Goal: Communication & Community: Answer question/provide support

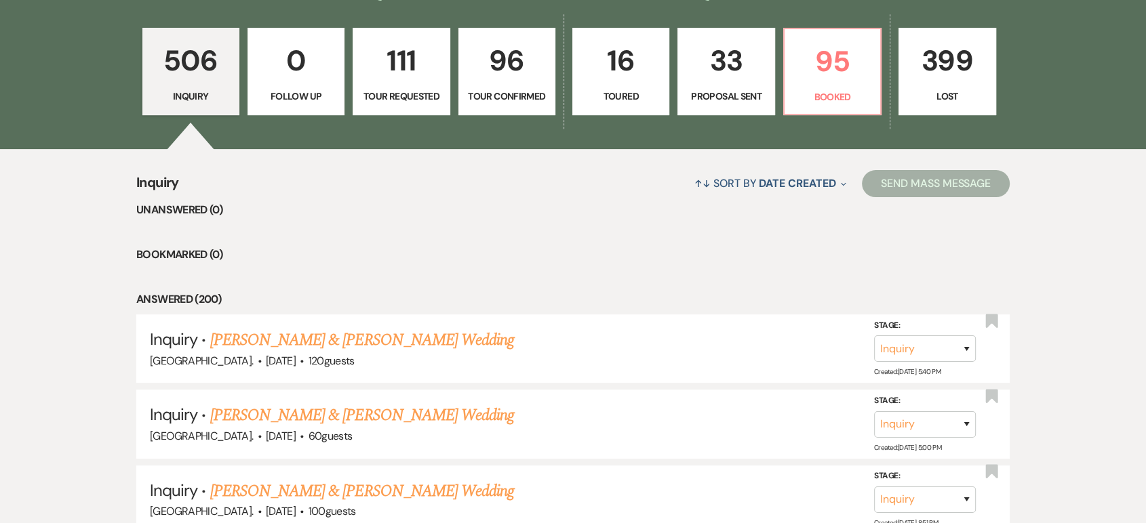
scroll to position [391, 0]
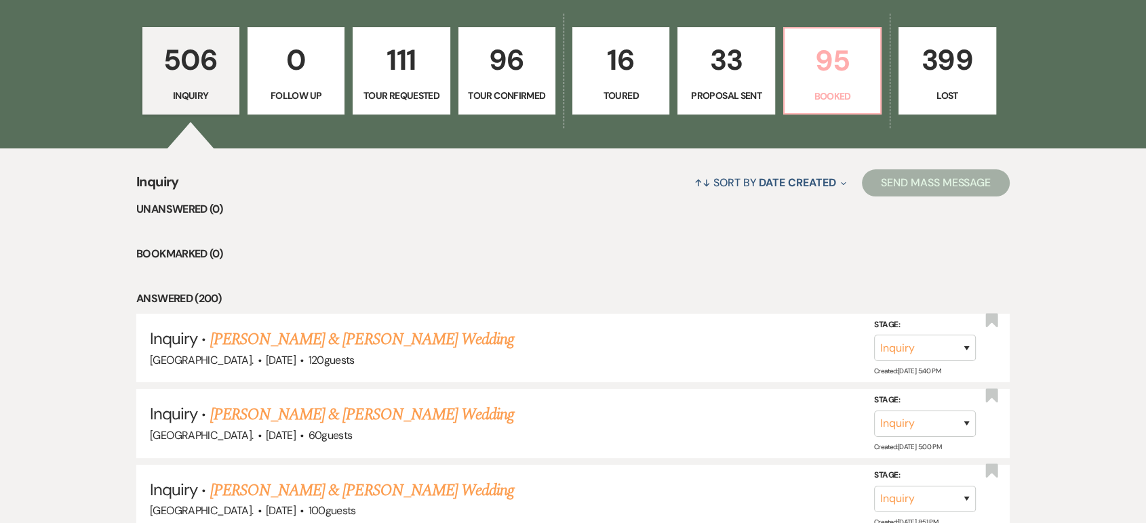
click at [840, 61] on p "95" at bounding box center [832, 60] width 79 height 45
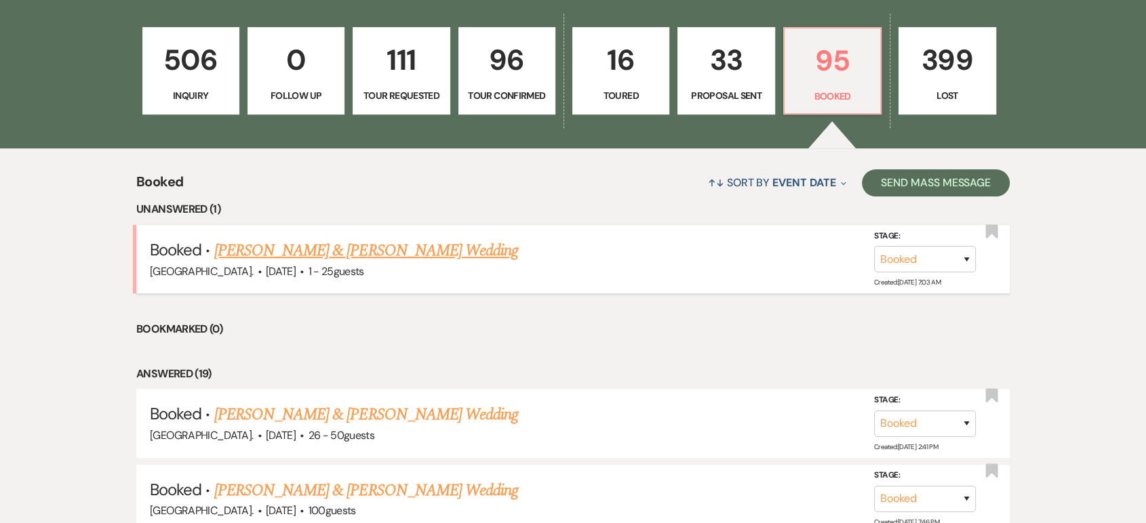
click at [307, 248] on link "[PERSON_NAME] & [PERSON_NAME] Wedding" at bounding box center [366, 251] width 304 height 24
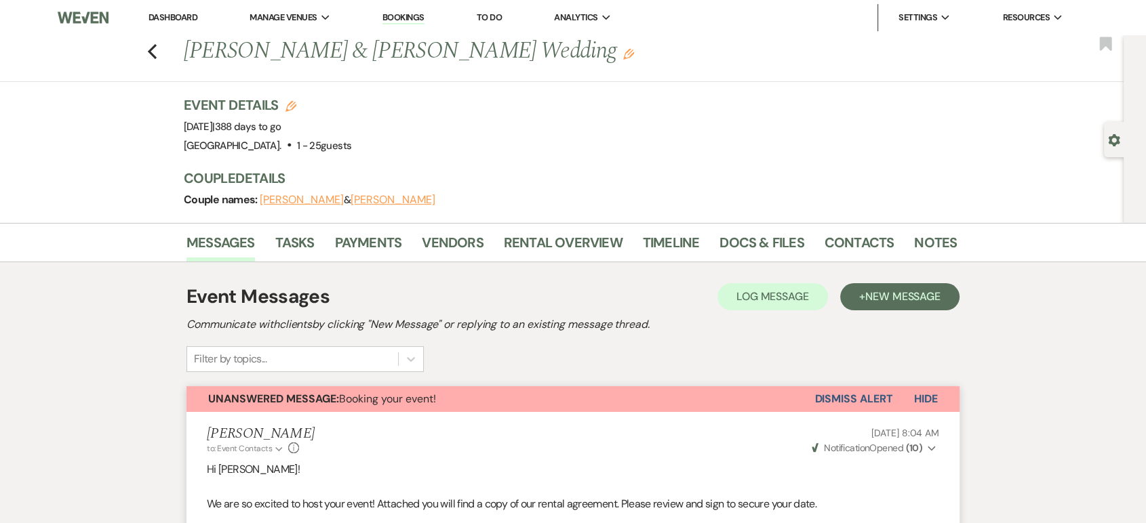
click at [831, 391] on button "Dismiss Alert" at bounding box center [853, 400] width 78 height 26
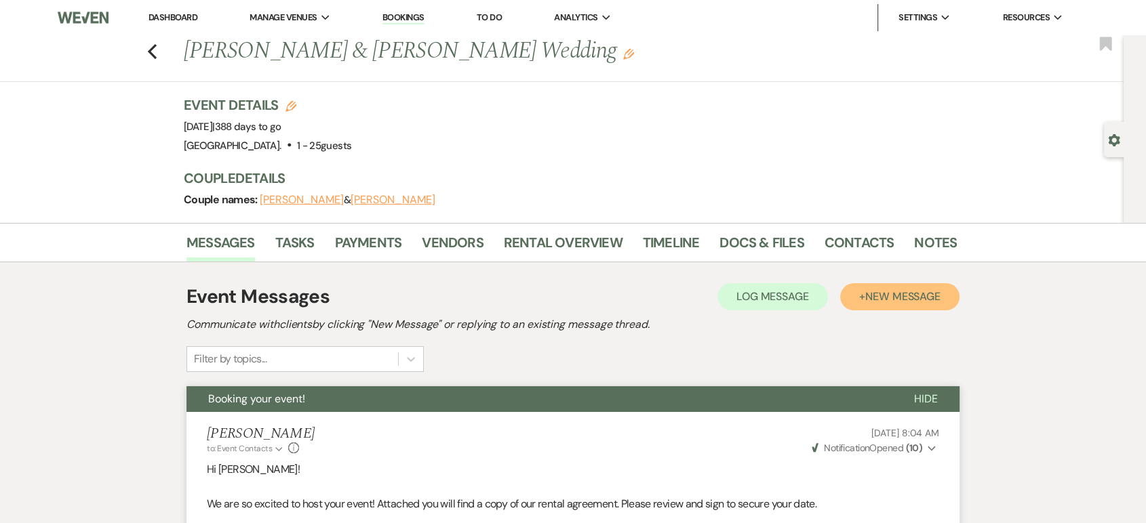
click at [882, 302] on span "New Message" at bounding box center [902, 297] width 75 height 14
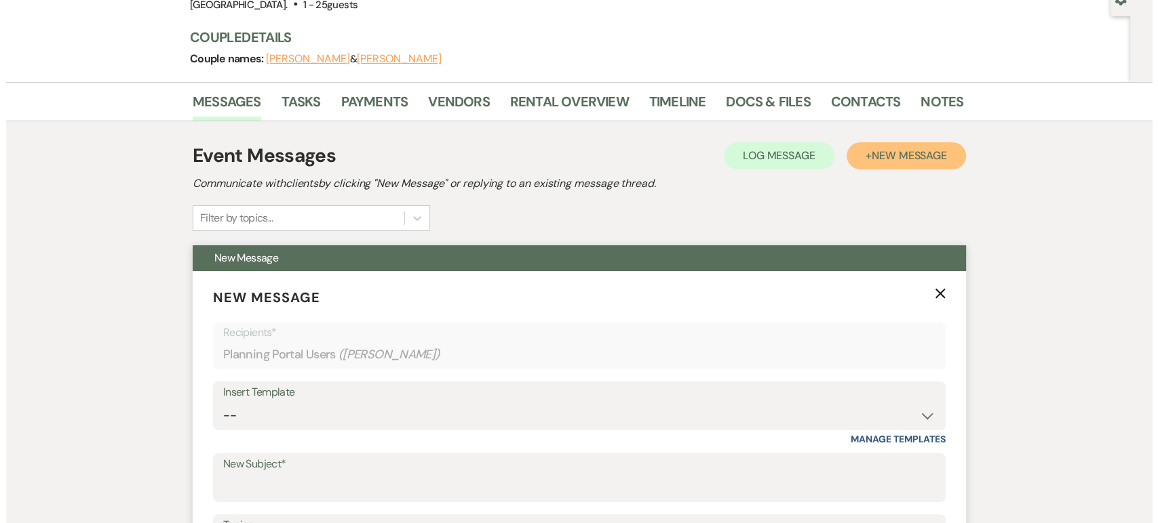
scroll to position [90, 0]
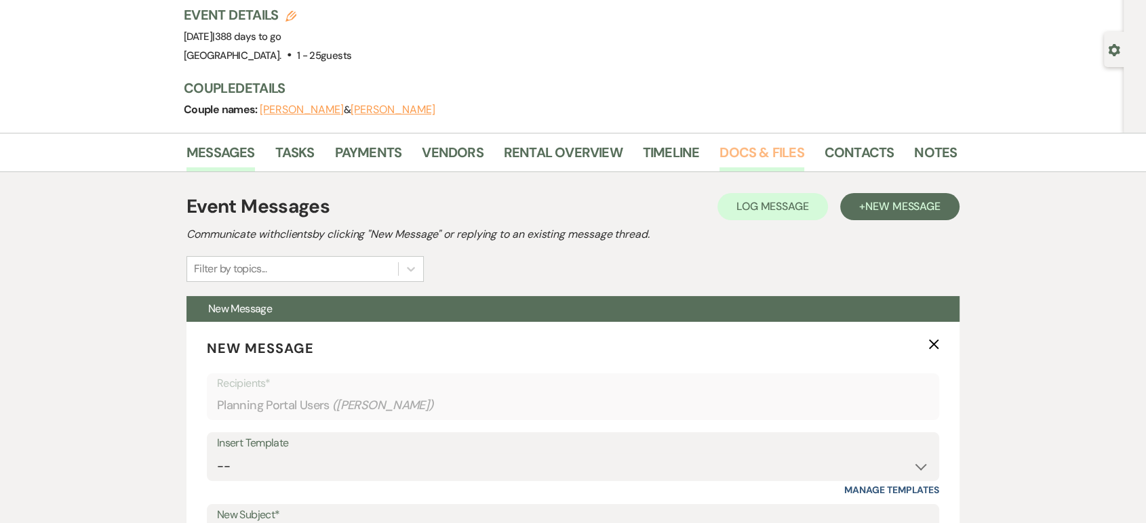
click at [738, 142] on link "Docs & Files" at bounding box center [761, 157] width 84 height 30
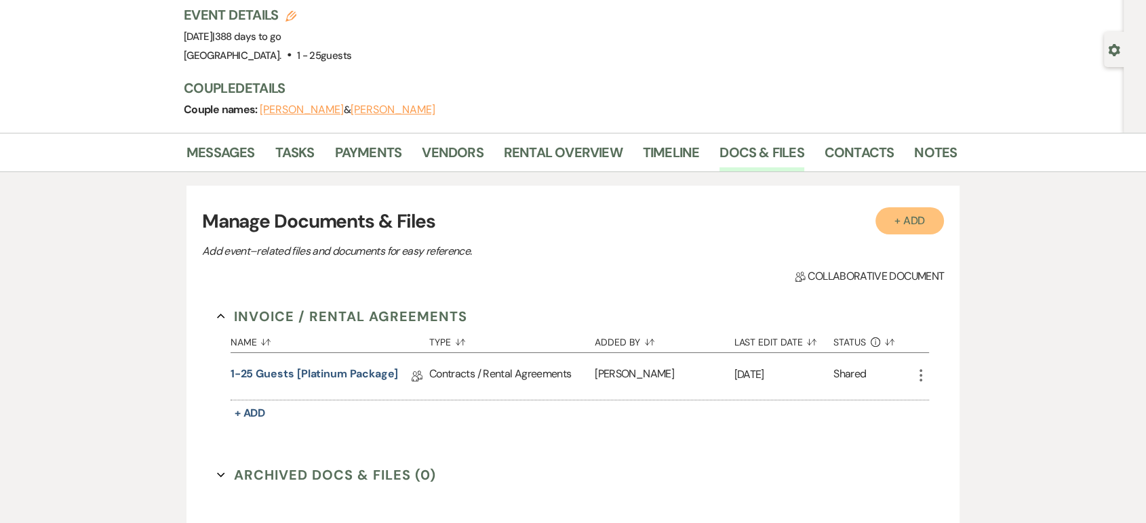
click at [909, 210] on button "+ Add" at bounding box center [909, 221] width 69 height 27
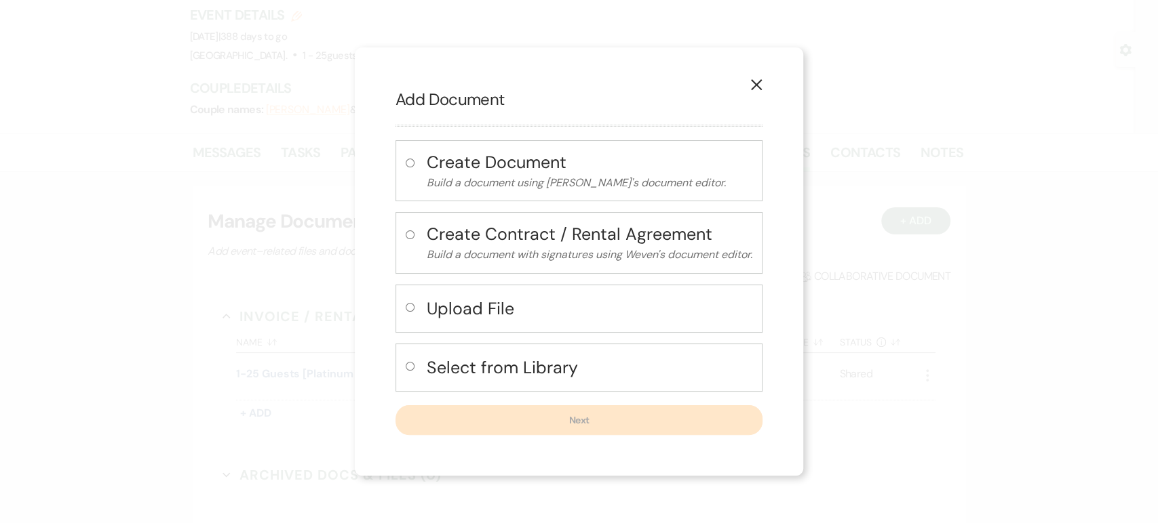
click at [511, 364] on h4 "Select from Library" at bounding box center [589, 368] width 325 height 24
radio input "true"
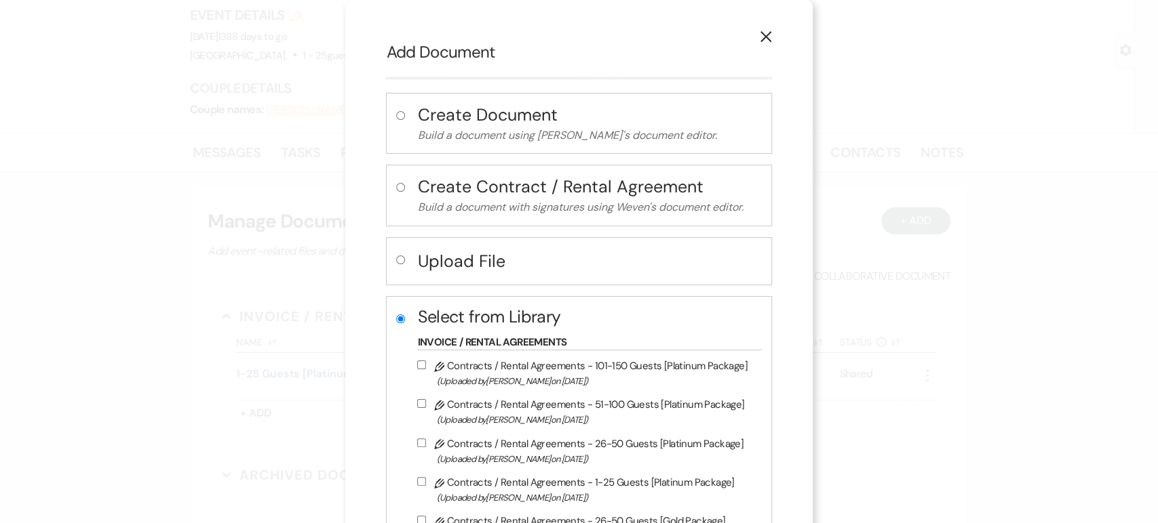
click at [488, 483] on label "Pencil Contracts / Rental Agreements - 1-25 Guests [Platinum Package] (Uploaded…" at bounding box center [585, 490] width 337 height 32
click at [426, 483] on input "Pencil Contracts / Rental Agreements - 1-25 Guests [Platinum Package] (Uploaded…" at bounding box center [421, 481] width 9 height 9
checkbox input "true"
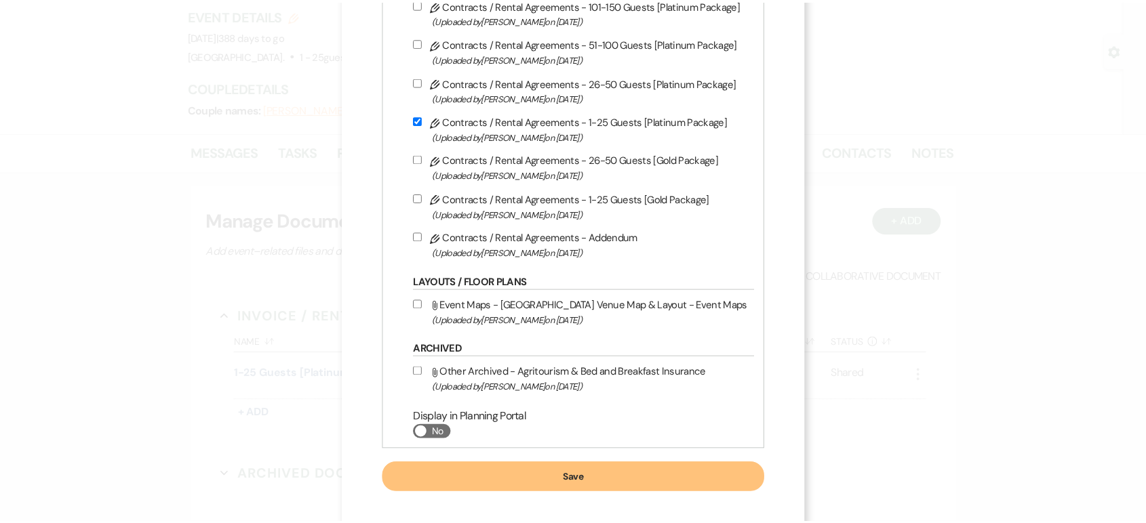
scroll to position [374, 0]
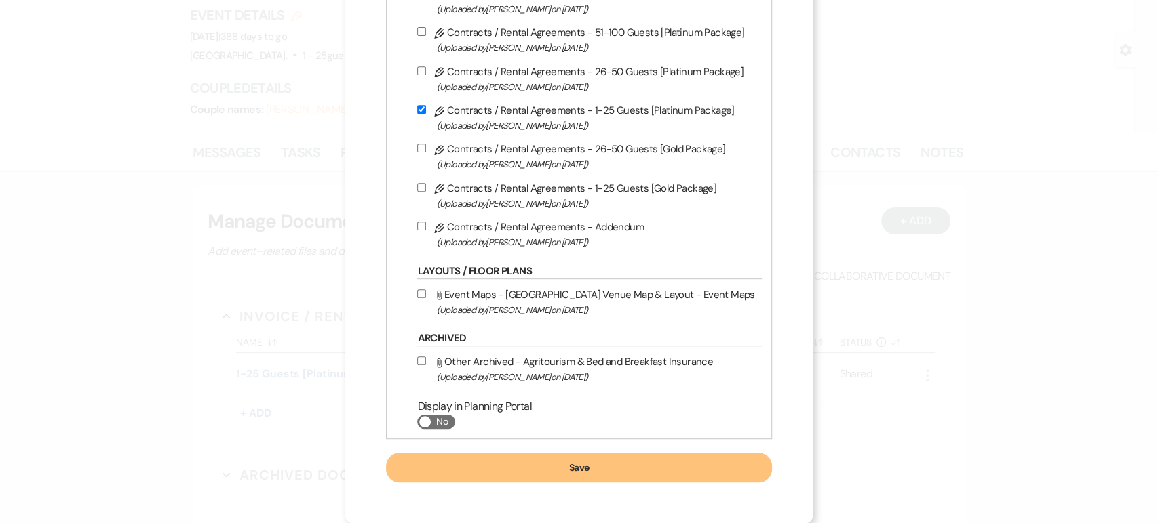
click at [589, 467] on button "Save" at bounding box center [578, 468] width 385 height 30
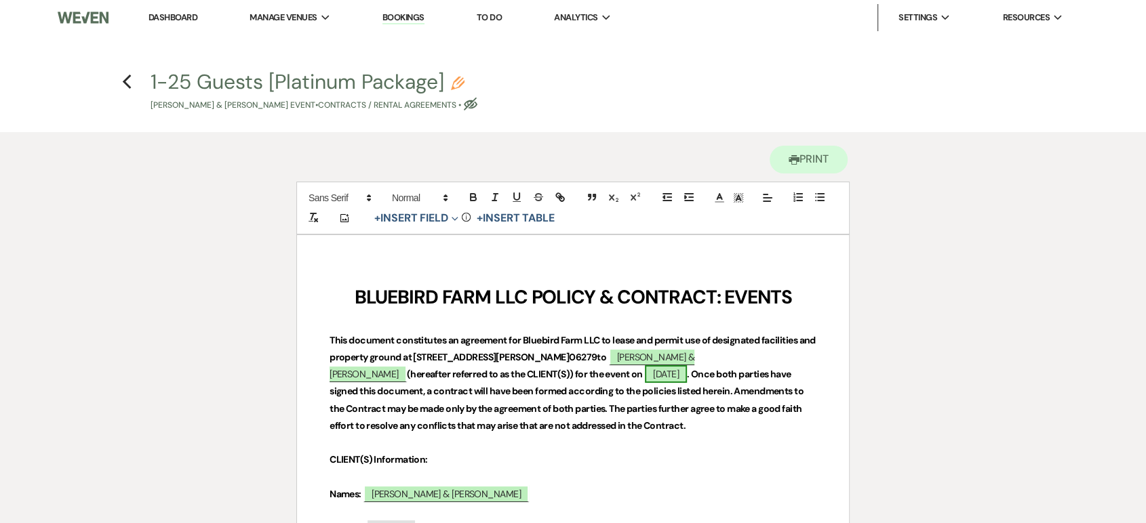
drag, startPoint x: 545, startPoint y: 376, endPoint x: 534, endPoint y: 376, distance: 10.2
click at [645, 376] on span "[DATE]" at bounding box center [666, 374] width 42 height 18
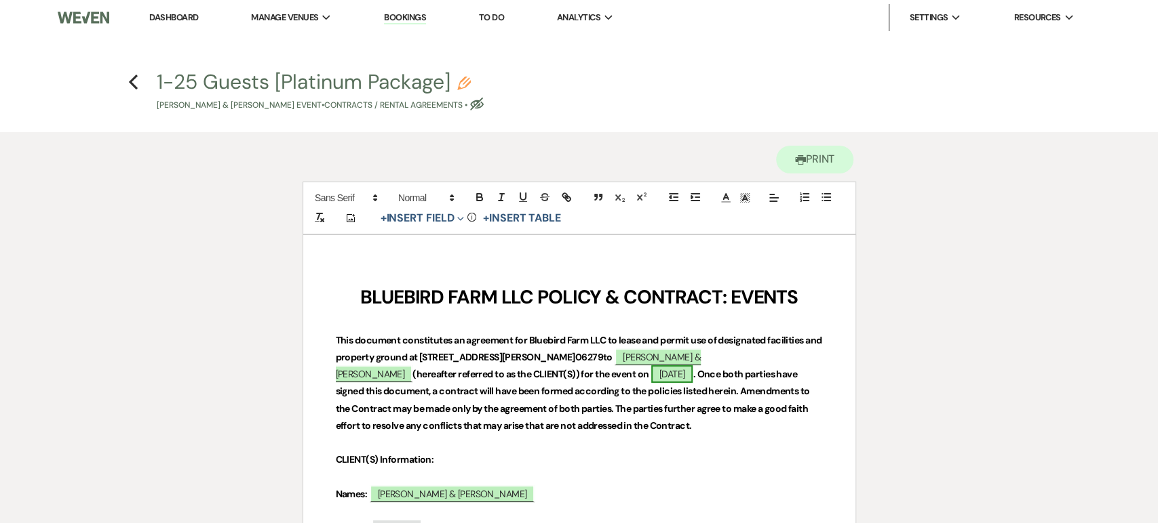
select select "smartCustomField"
select select "owner"
select select "{{eventDate}}"
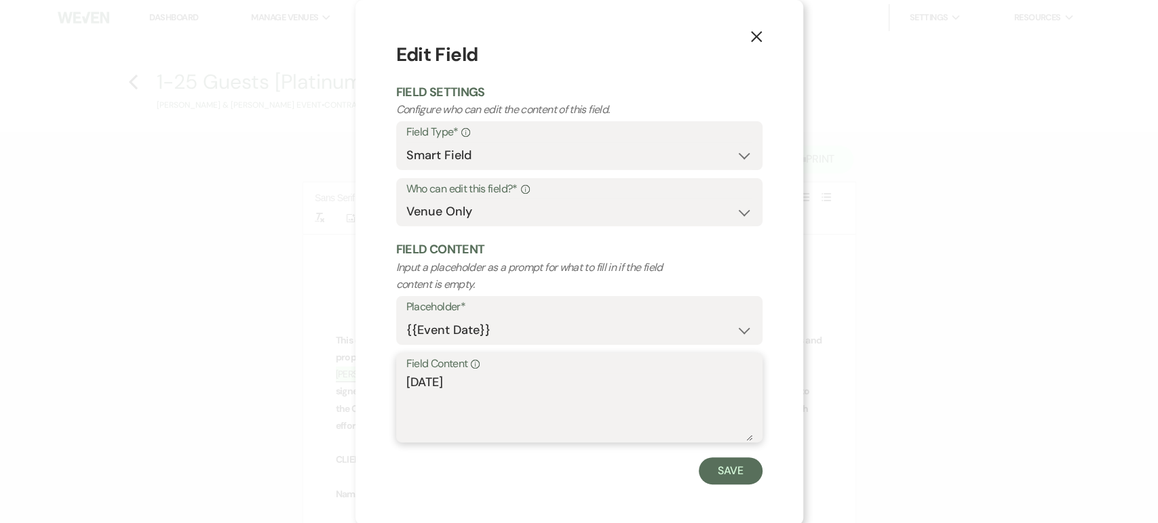
click at [534, 376] on textarea "[DATE]" at bounding box center [579, 408] width 346 height 68
click at [407, 376] on textarea "[DATE]" at bounding box center [579, 408] width 346 height 68
type textarea "[DATE]"
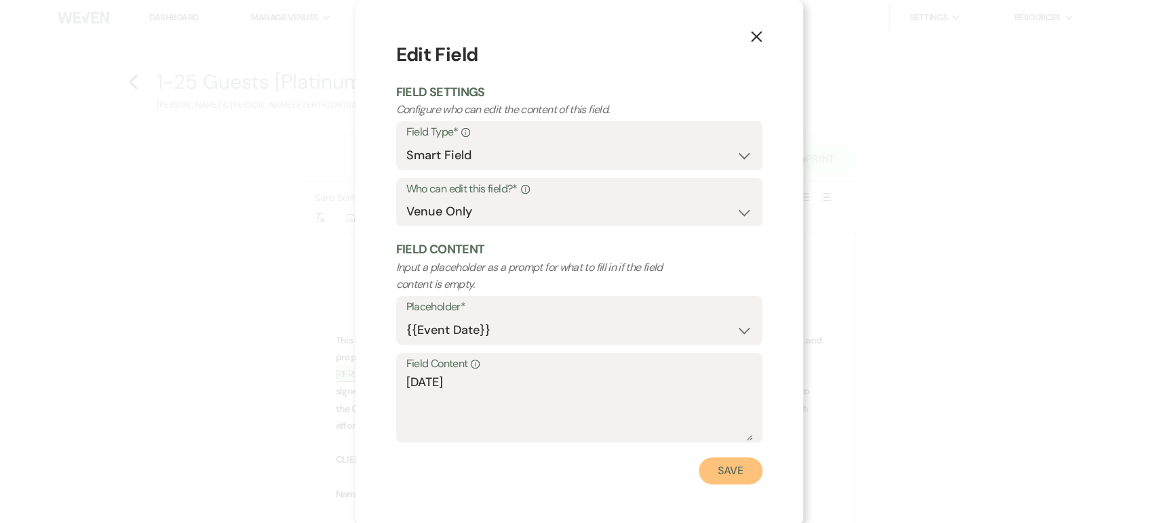
click at [710, 479] on button "Save" at bounding box center [730, 471] width 64 height 27
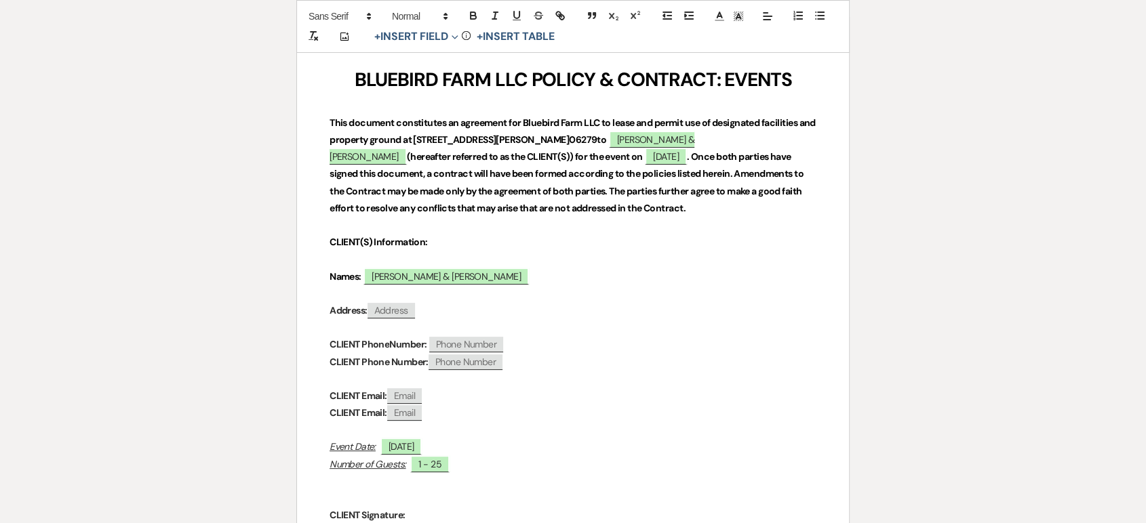
scroll to position [391, 0]
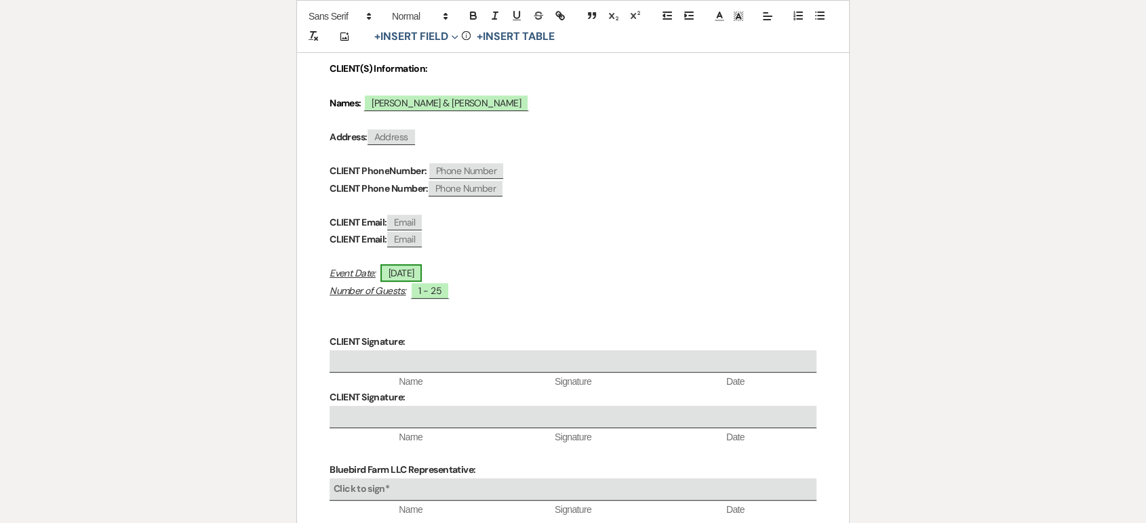
click at [398, 279] on span "[DATE]" at bounding box center [401, 273] width 42 height 18
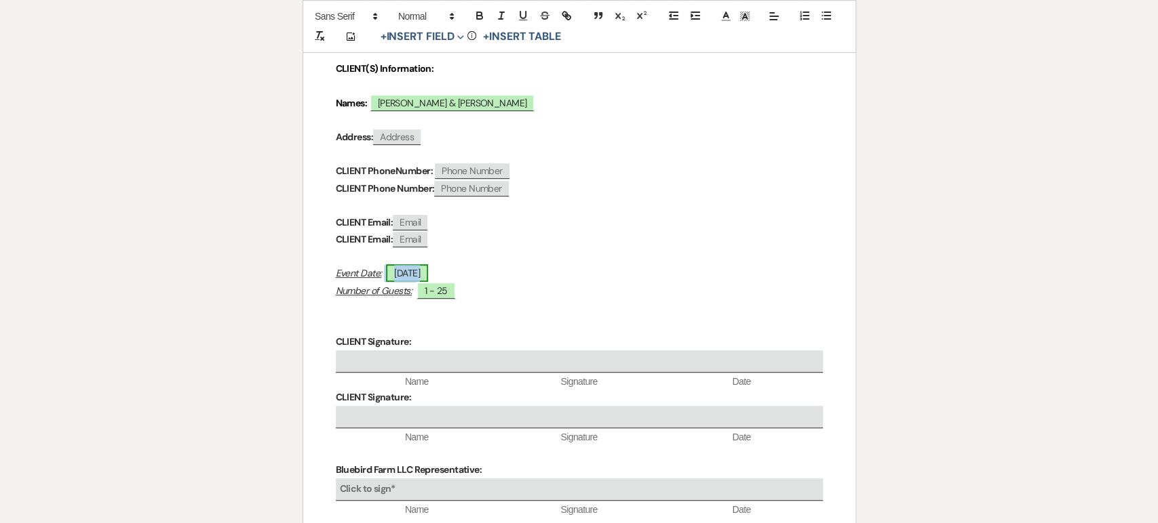
select select "smartCustomField"
select select "owner"
select select "{{eventDate}}"
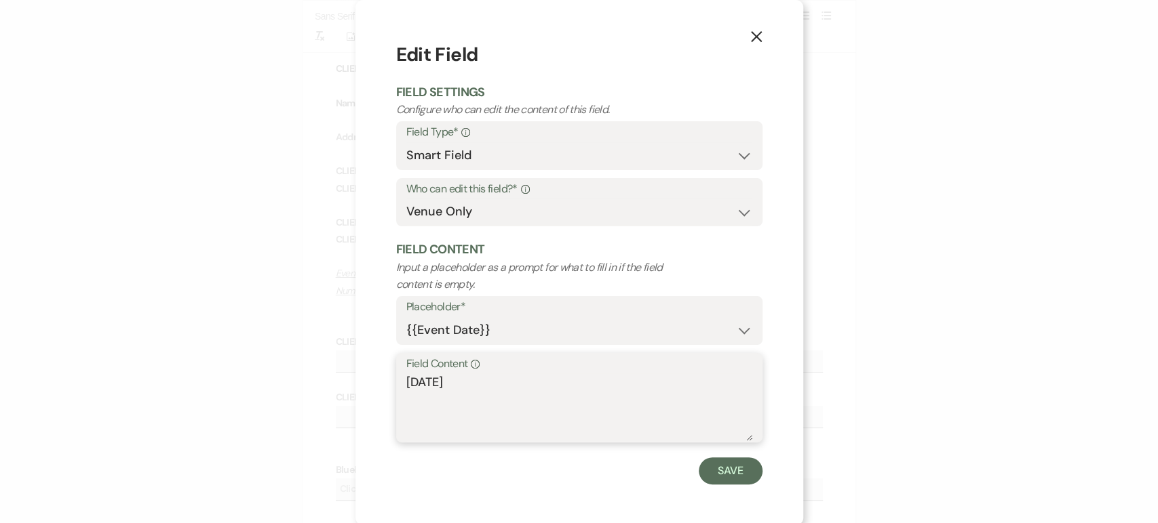
drag, startPoint x: 485, startPoint y: 382, endPoint x: 380, endPoint y: 383, distance: 105.1
click at [380, 383] on div "X Edit Field Field Settings Configure who can edit the content of this field. F…" at bounding box center [579, 263] width 448 height 526
type textarea "[DATE]"
click at [711, 482] on button "Save" at bounding box center [730, 471] width 64 height 27
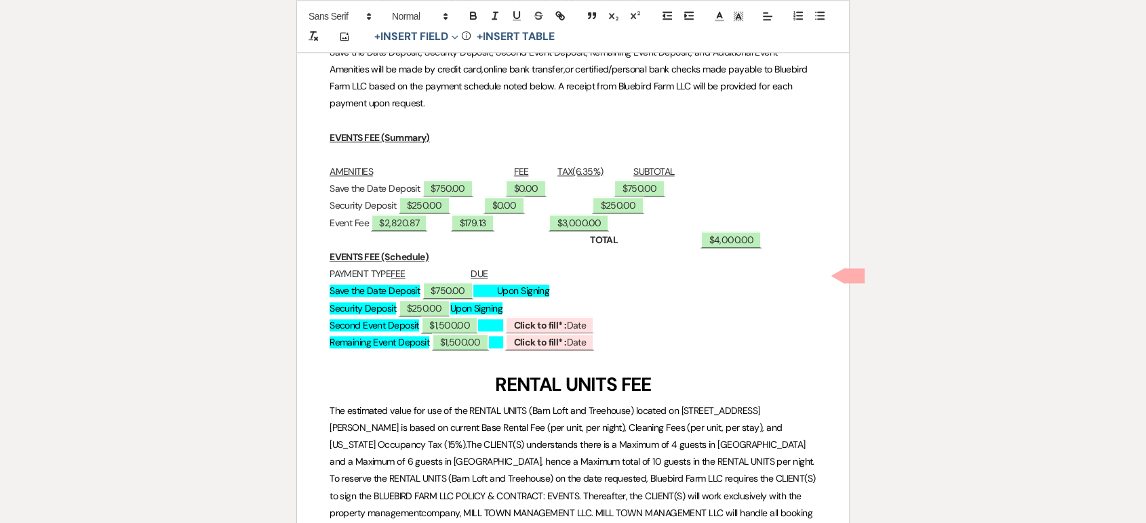
scroll to position [6635, 0]
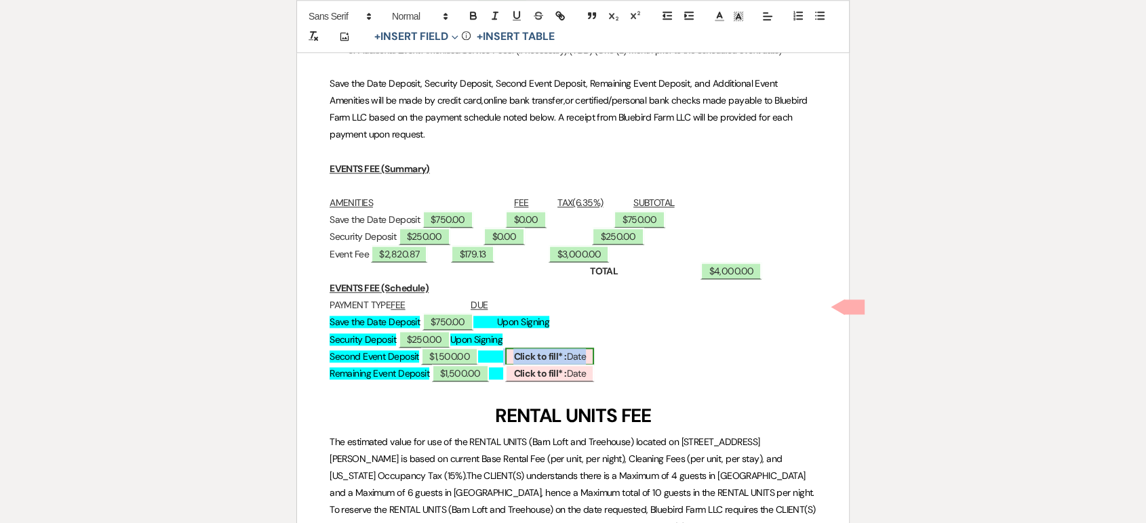
click at [566, 351] on b "Click to fill* :" at bounding box center [539, 357] width 53 height 12
select select "owner"
select select "Date"
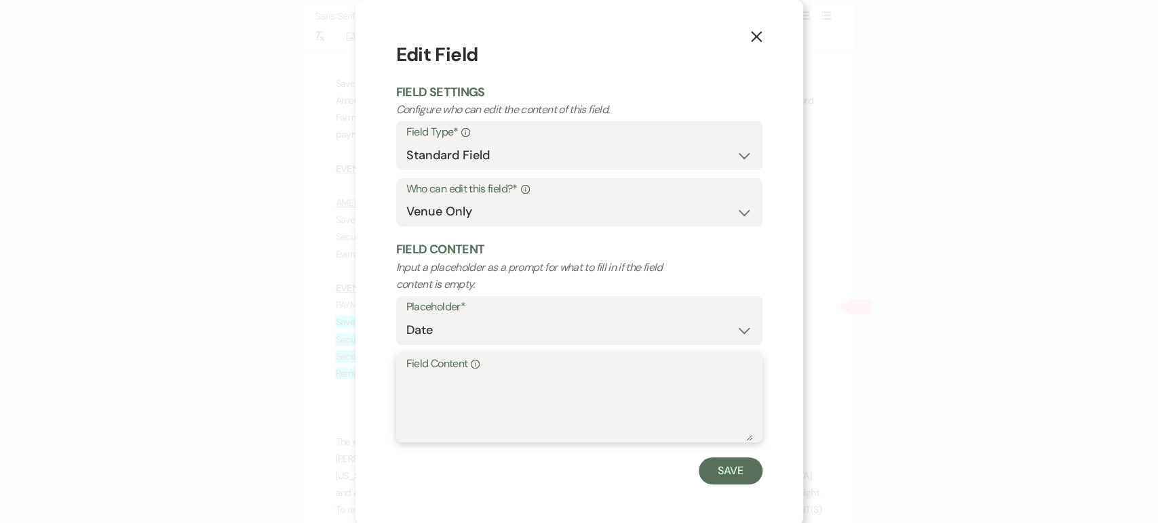
paste textarea "[DATE]"
type textarea "[DATE]"
click at [725, 471] on button "Save" at bounding box center [730, 471] width 64 height 27
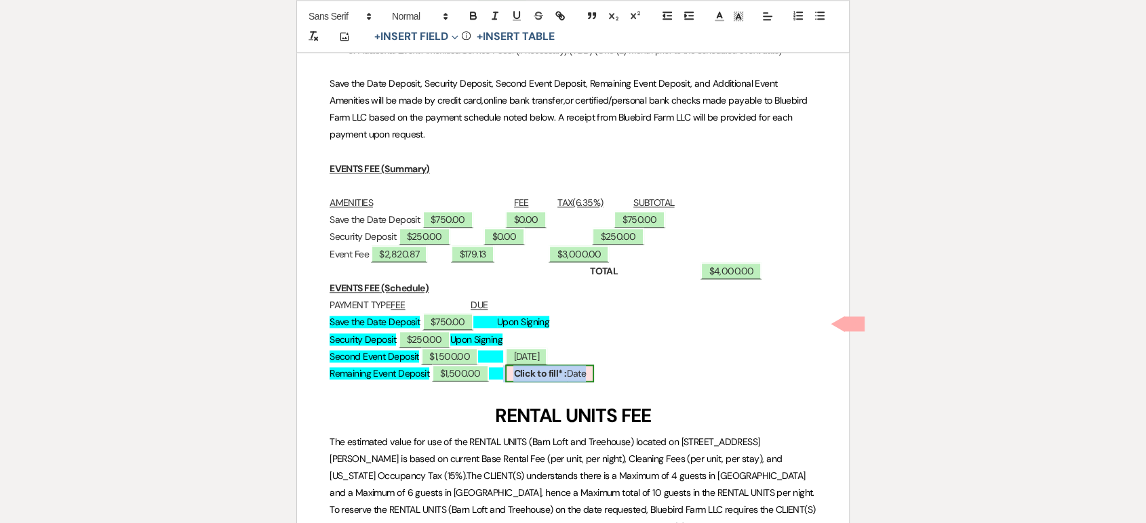
click at [577, 365] on span "Click to fill* : Date" at bounding box center [549, 374] width 89 height 18
select select "owner"
select select "Date"
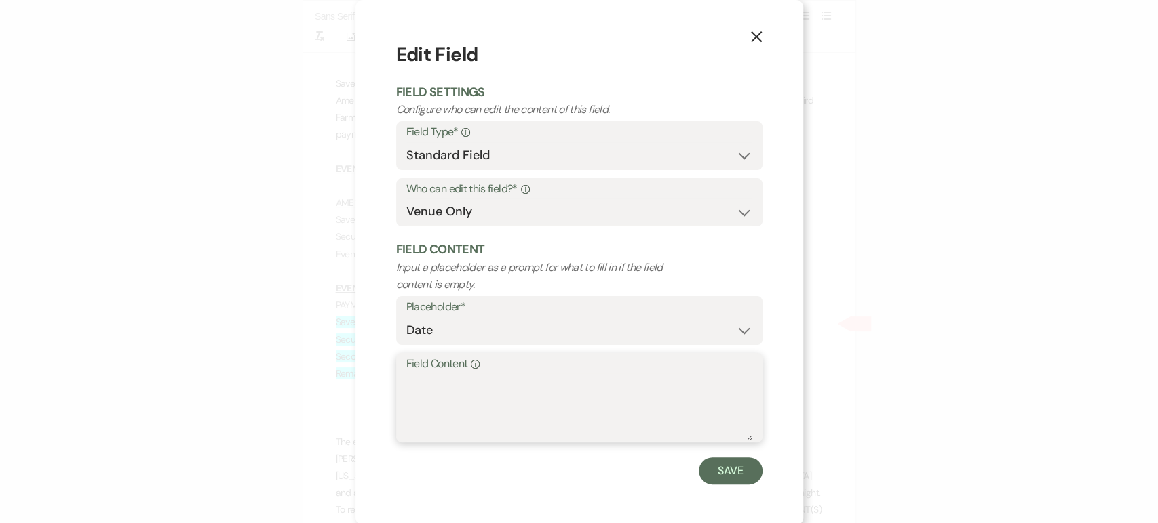
paste textarea "[DATE]"
type textarea "[DATE]"
click at [711, 460] on button "Save" at bounding box center [730, 471] width 64 height 27
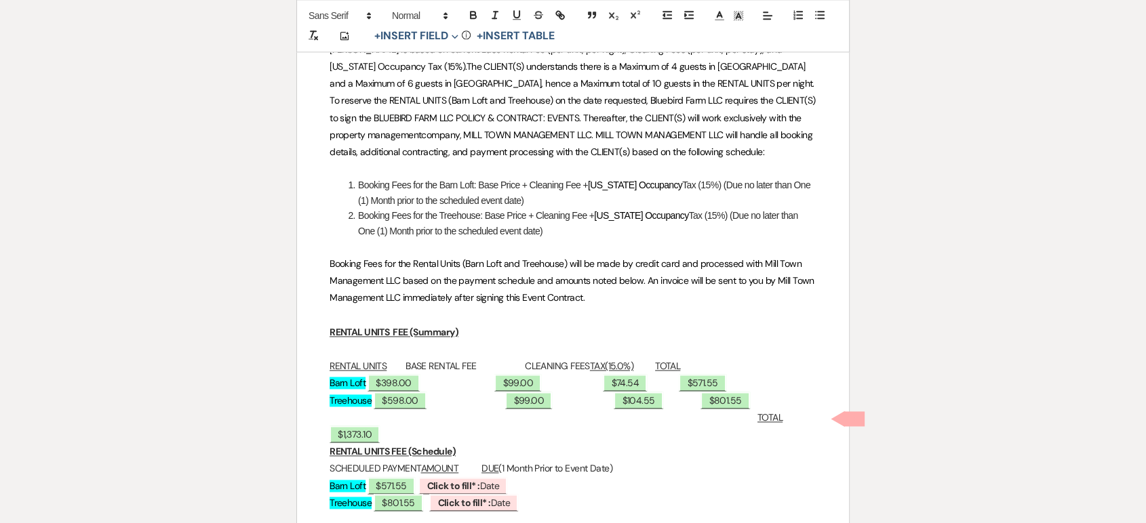
scroll to position [7058, 0]
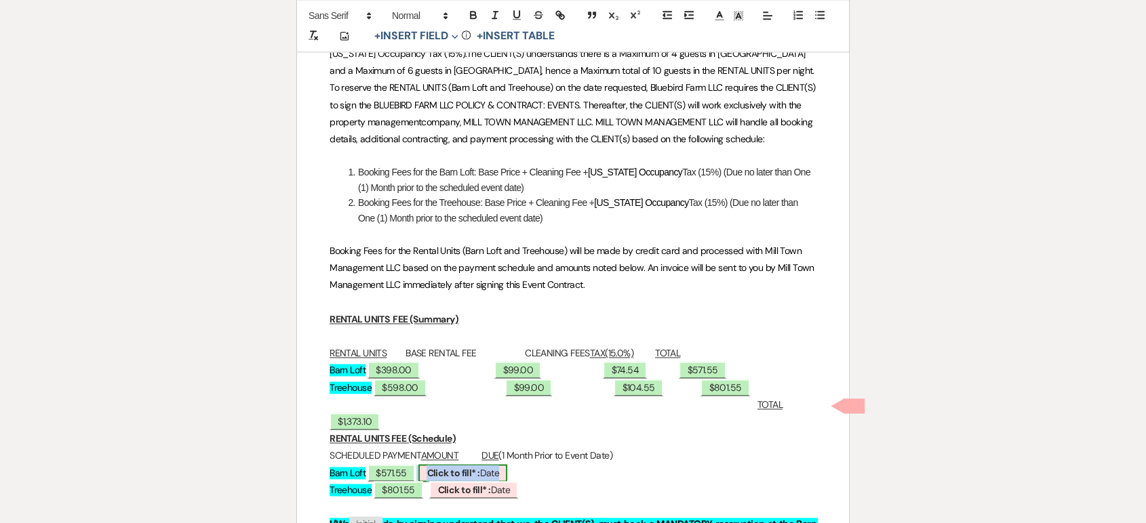
click at [479, 467] on b "Click to fill* :" at bounding box center [453, 473] width 53 height 12
select select "owner"
select select "Date"
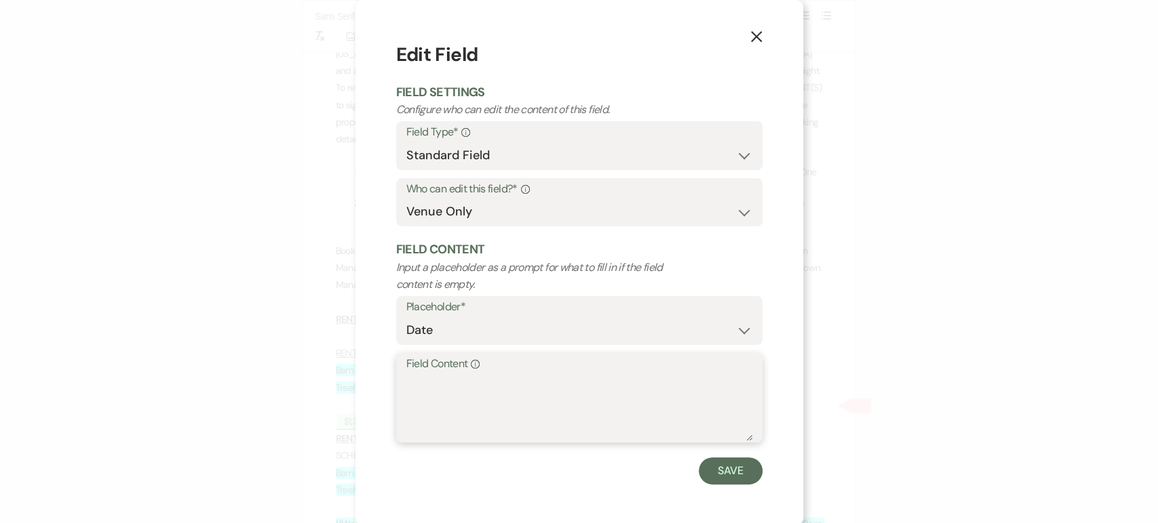
paste textarea "[DATE]"
type textarea "[DATE]"
click at [715, 469] on button "Save" at bounding box center [730, 471] width 64 height 27
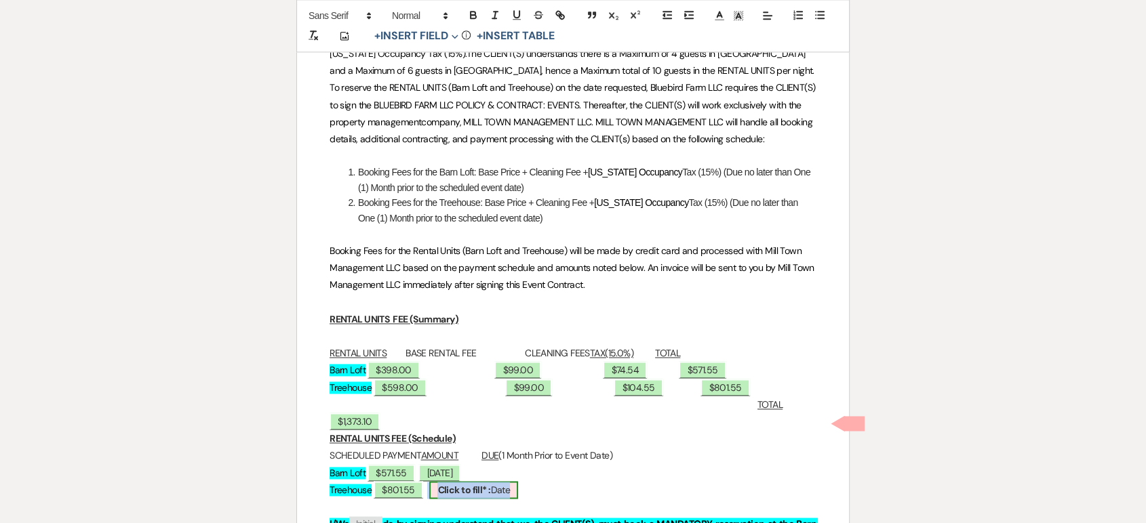
click at [490, 484] on b "Click to fill* :" at bounding box center [463, 490] width 53 height 12
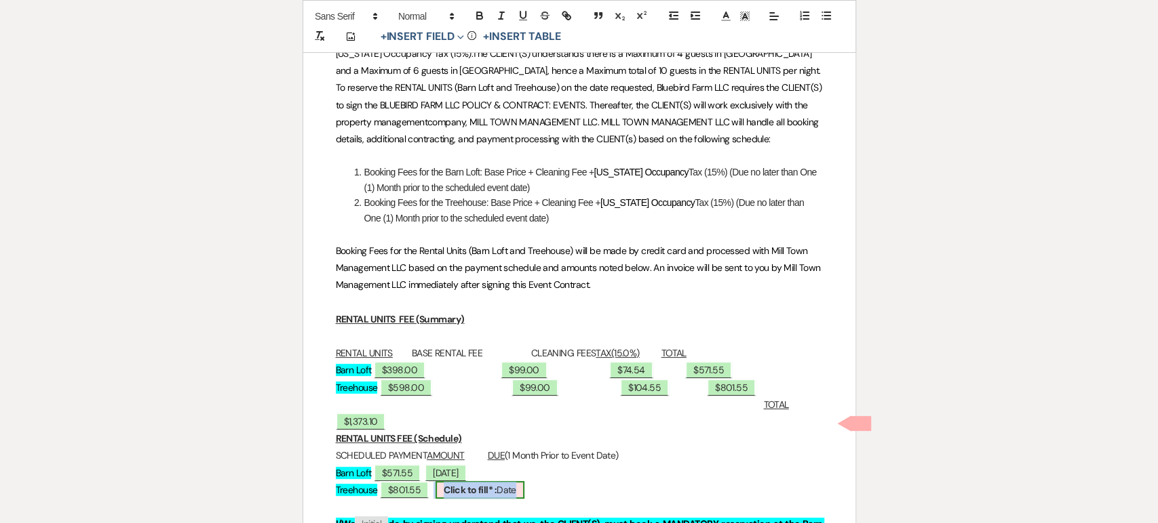
select select "owner"
select select "Date"
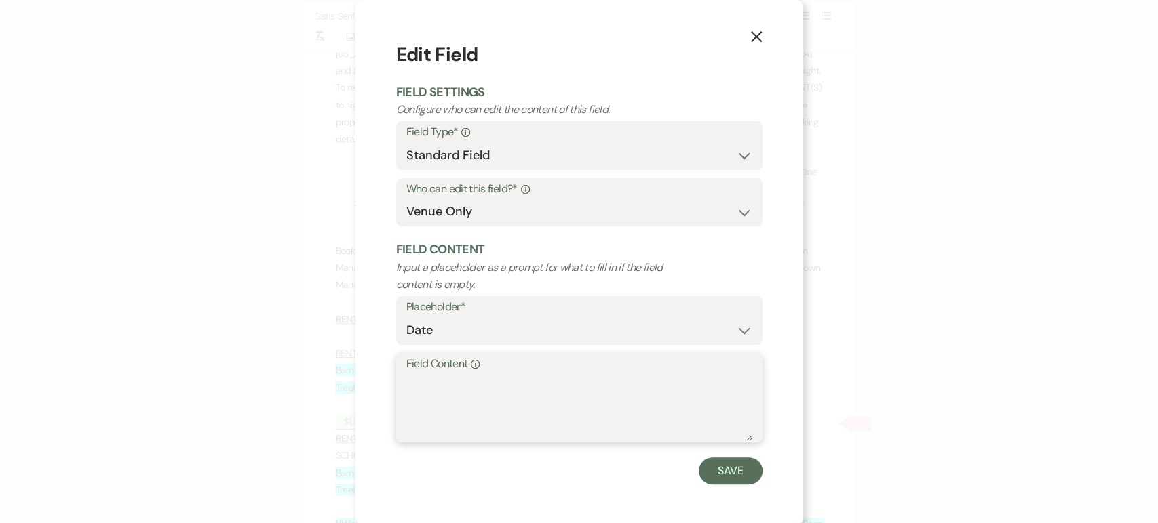
paste textarea "[DATE]"
type textarea "[DATE]"
click at [716, 479] on button "Save" at bounding box center [730, 471] width 64 height 27
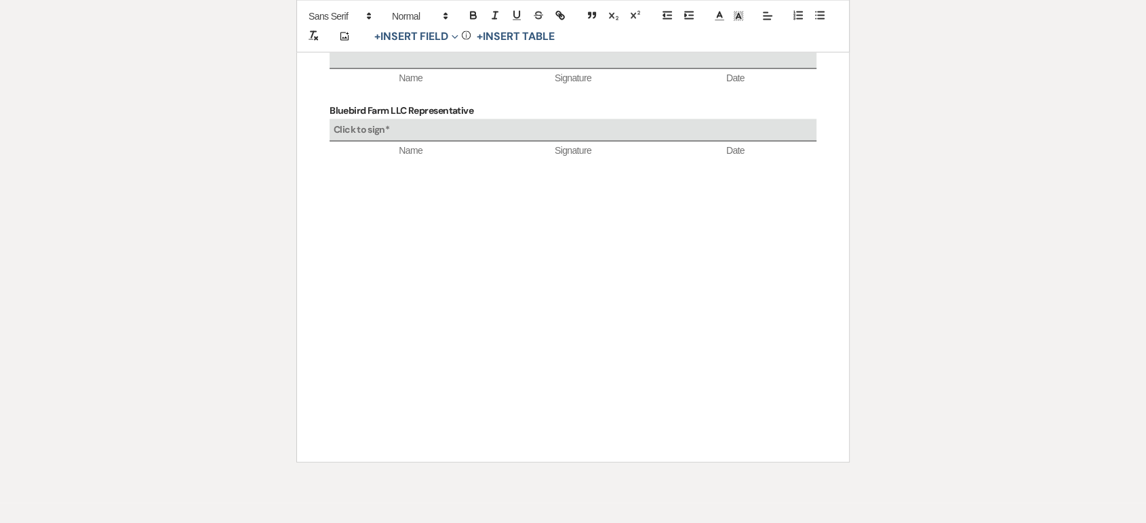
scroll to position [0, 0]
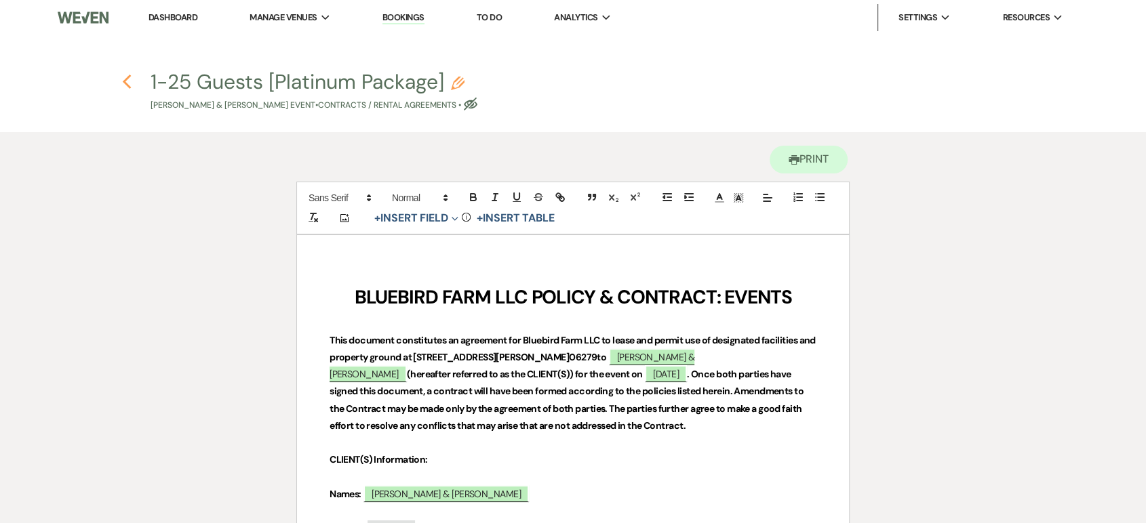
click at [127, 87] on use "button" at bounding box center [126, 82] width 9 height 15
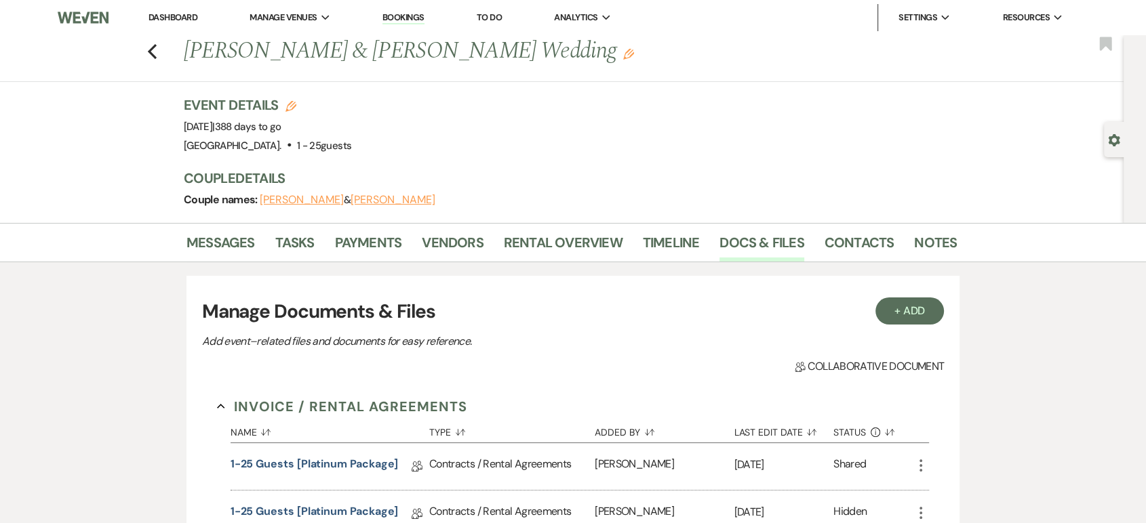
scroll to position [90, 0]
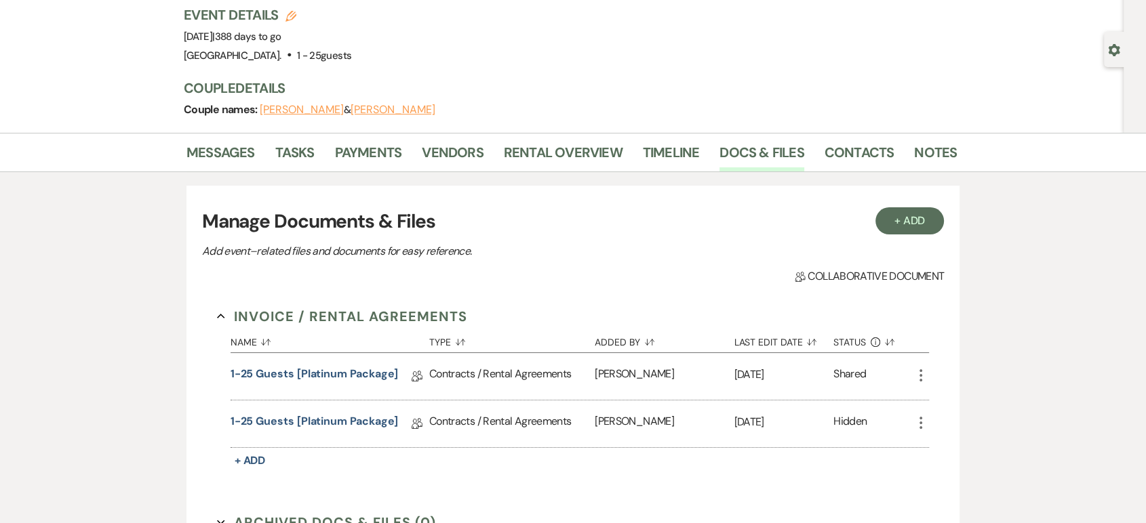
click at [226, 139] on li "Messages" at bounding box center [230, 155] width 89 height 33
click at [214, 149] on link "Messages" at bounding box center [220, 157] width 68 height 30
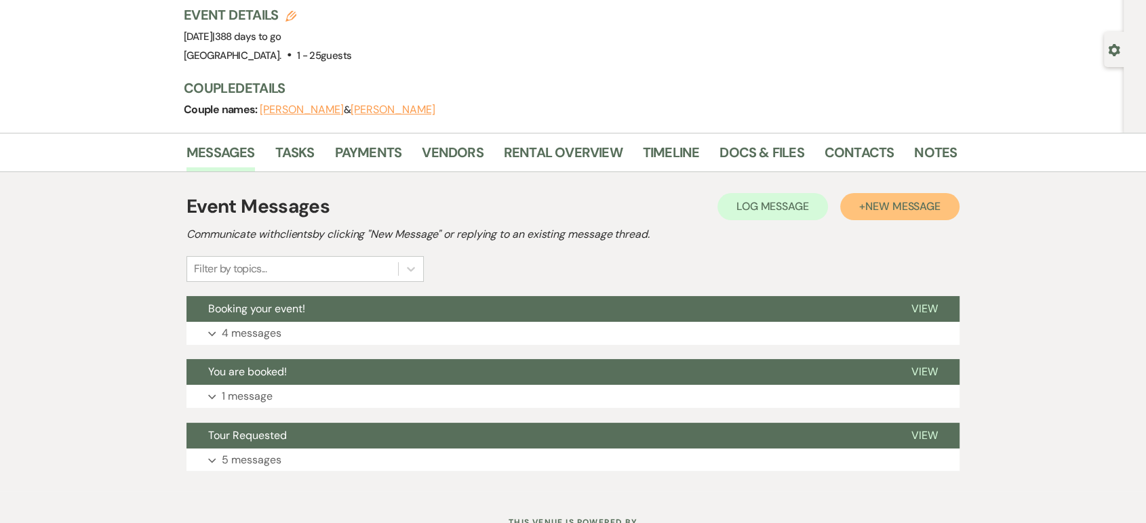
click at [884, 197] on button "+ New Message" at bounding box center [899, 206] width 119 height 27
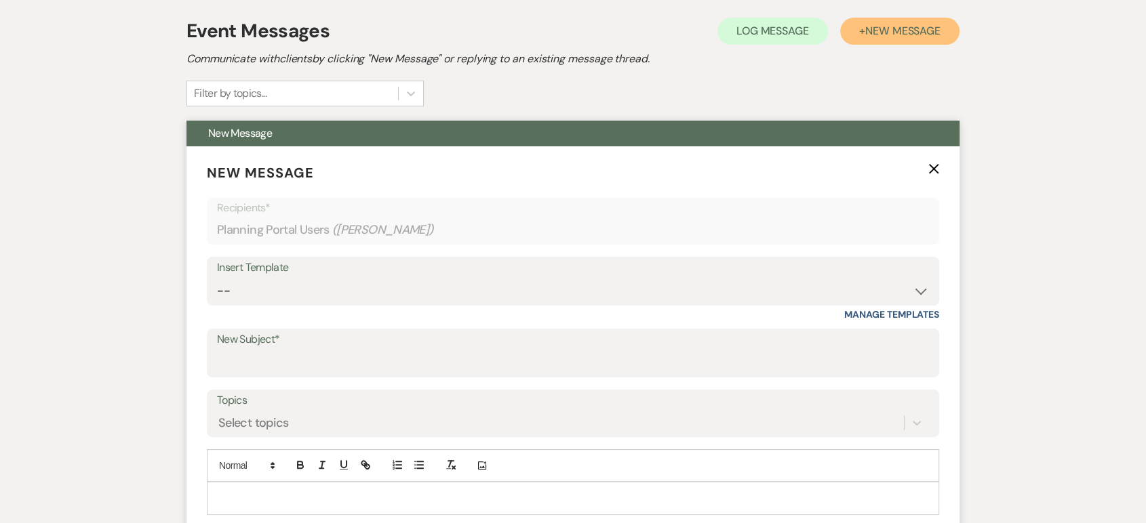
scroll to position [301, 0]
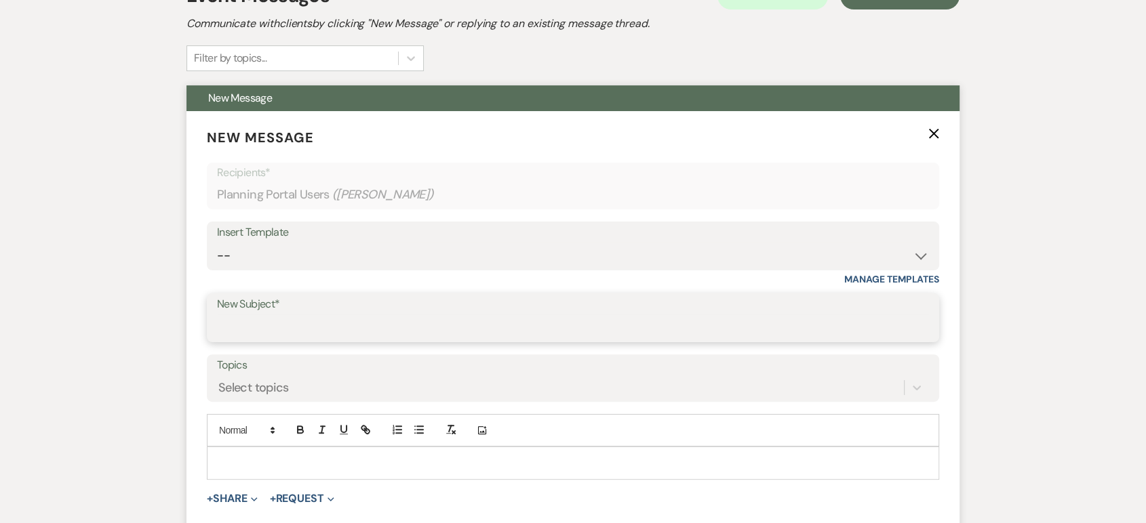
click at [240, 327] on input "New Subject*" at bounding box center [573, 328] width 712 height 26
type input "Date Change"
click at [249, 465] on p at bounding box center [573, 463] width 711 height 15
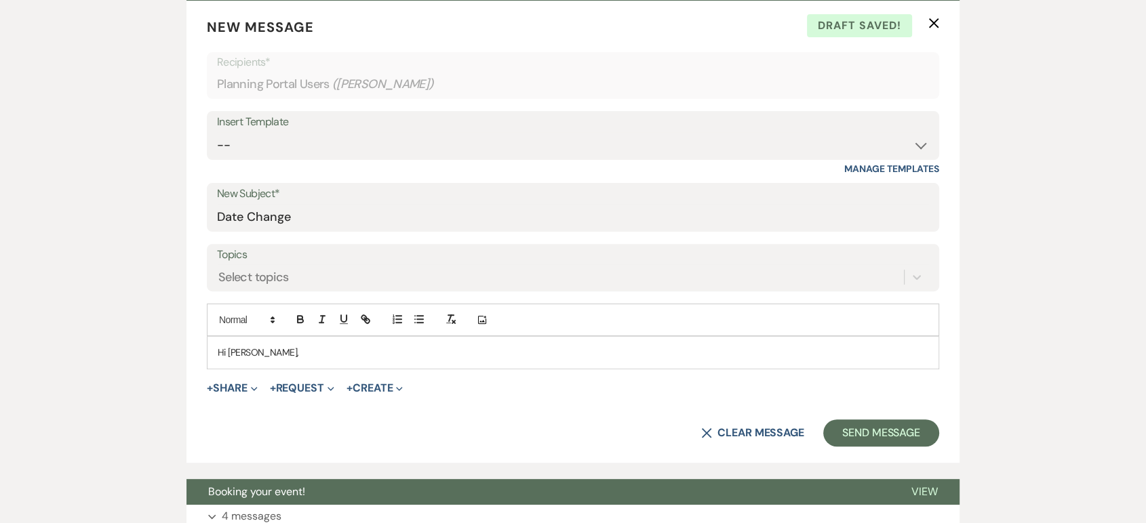
scroll to position [417, 0]
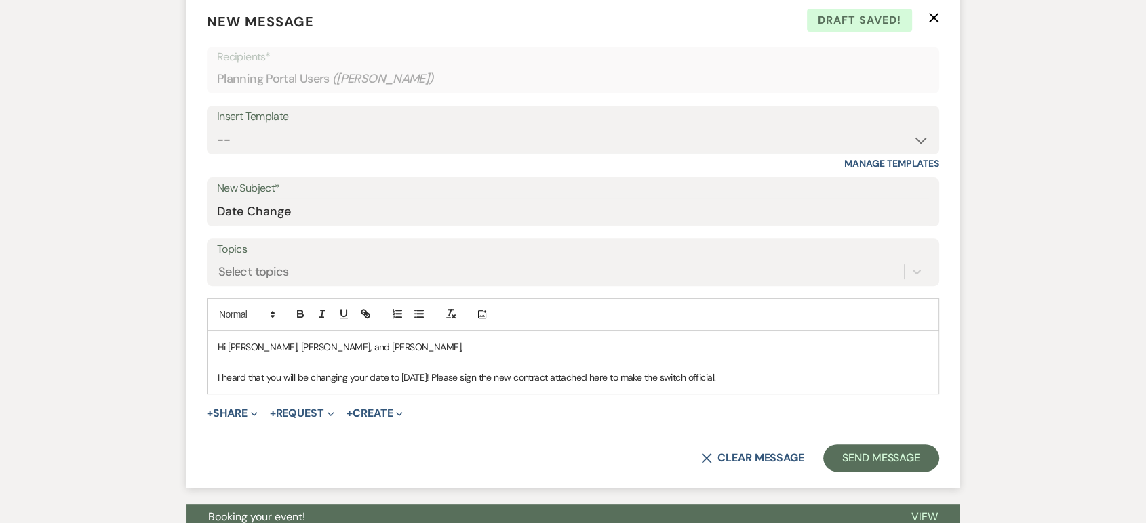
click at [709, 378] on p "I heard that you will be changing your date to [DATE]! Please sign the new cont…" at bounding box center [573, 377] width 711 height 15
drag, startPoint x: 792, startPoint y: 375, endPoint x: 773, endPoint y: 391, distance: 24.6
click at [773, 391] on div "Hi [PERSON_NAME], [PERSON_NAME], and [PERSON_NAME], I heard that you will be ch…" at bounding box center [573, 363] width 731 height 62
click at [812, 379] on p "I heard that you will be changing your date to [DATE]! Please sign the new cont…" at bounding box center [573, 377] width 711 height 15
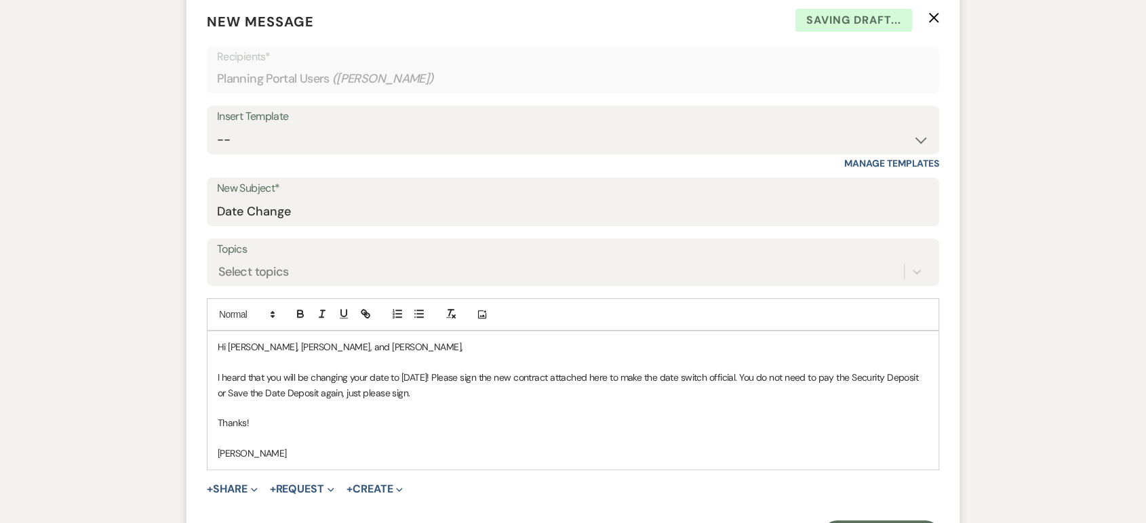
click at [218, 378] on p "I heard that you will be changing your date to [DATE]! Please sign the new cont…" at bounding box center [573, 385] width 711 height 31
click at [230, 484] on button "+ Share Expand" at bounding box center [232, 489] width 51 height 11
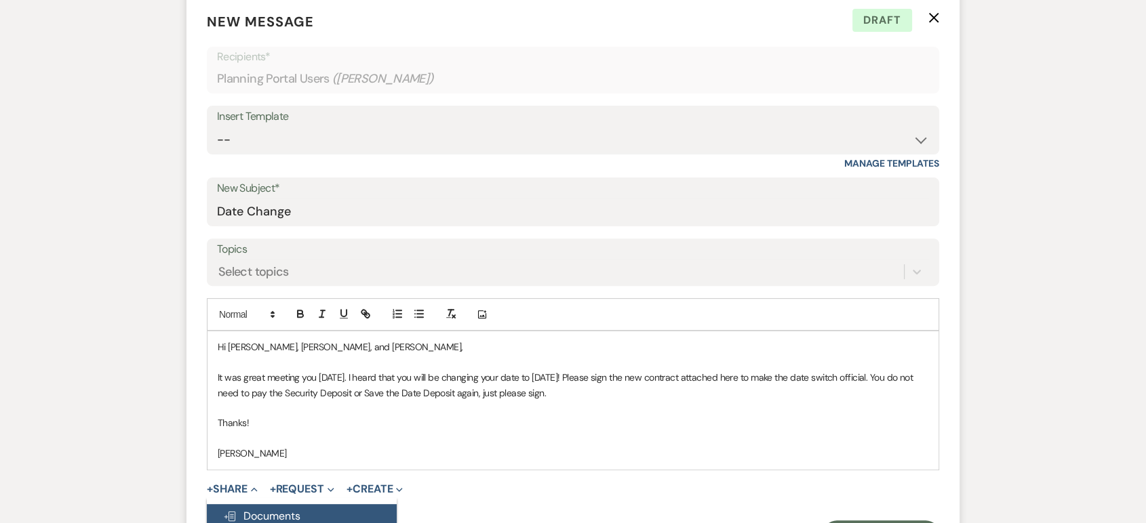
click at [250, 514] on span "Doc Upload Documents" at bounding box center [261, 516] width 77 height 14
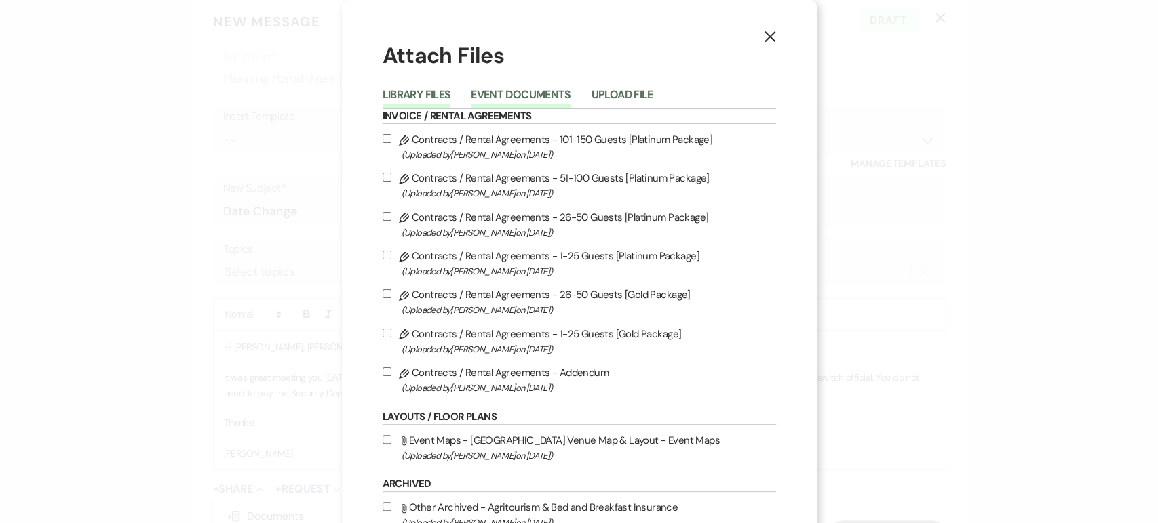
click at [499, 90] on button "Event Documents" at bounding box center [521, 99] width 100 height 19
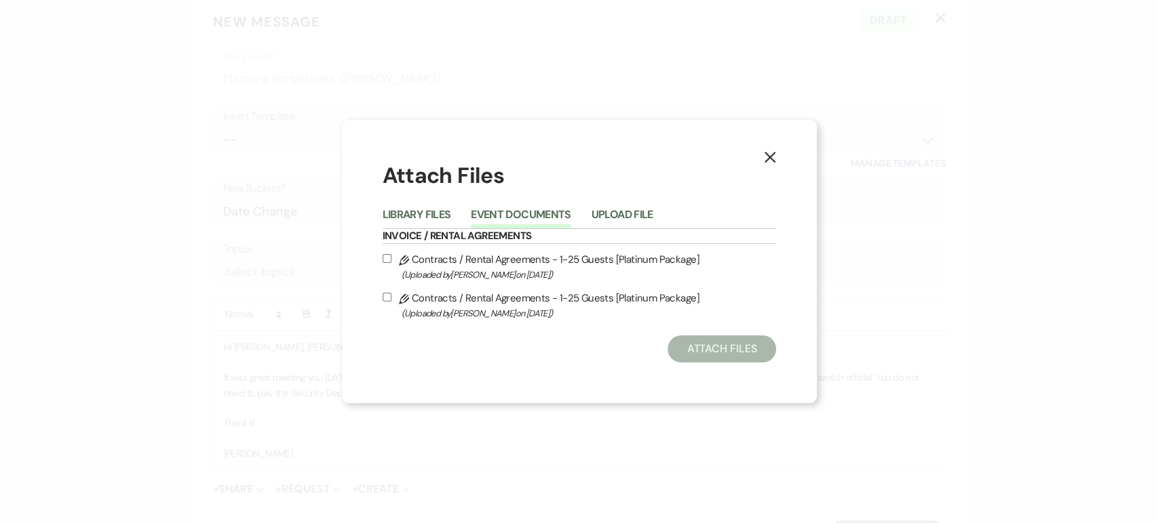
drag, startPoint x: 473, startPoint y: 311, endPoint x: 388, endPoint y: 307, distance: 85.6
click at [388, 307] on label "Pencil Contracts / Rental Agreements - 1-25 Guests [Platinum Package] (Uploaded…" at bounding box center [578, 306] width 393 height 32
click at [388, 302] on input "Pencil Contracts / Rental Agreements - 1-25 Guests [Platinum Package] (Uploaded…" at bounding box center [386, 297] width 9 height 9
checkbox input "true"
click at [715, 349] on button "Attach Files" at bounding box center [721, 349] width 108 height 27
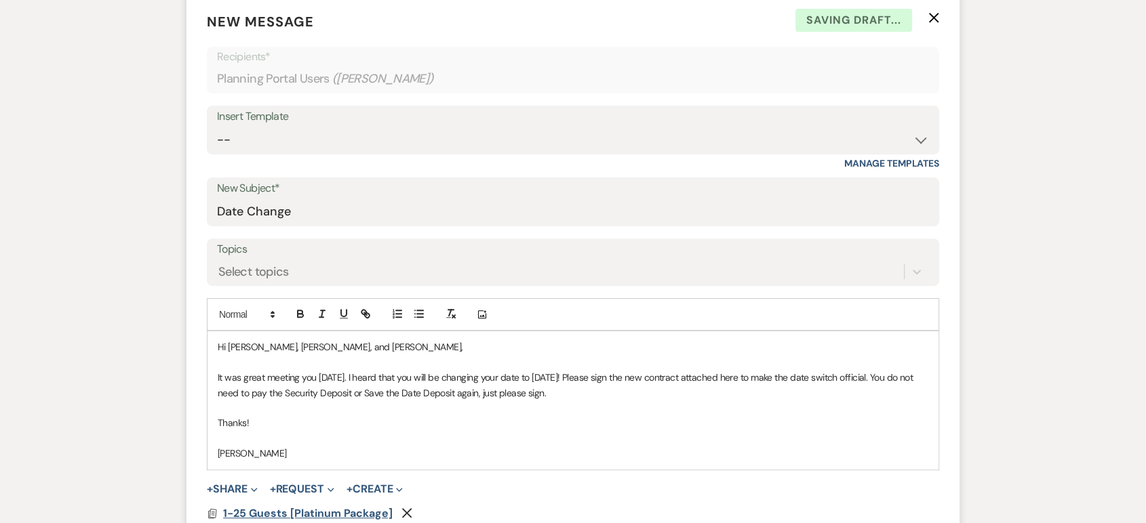
click at [252, 511] on span "1-25 Guests [Platinum Package]" at bounding box center [308, 514] width 170 height 14
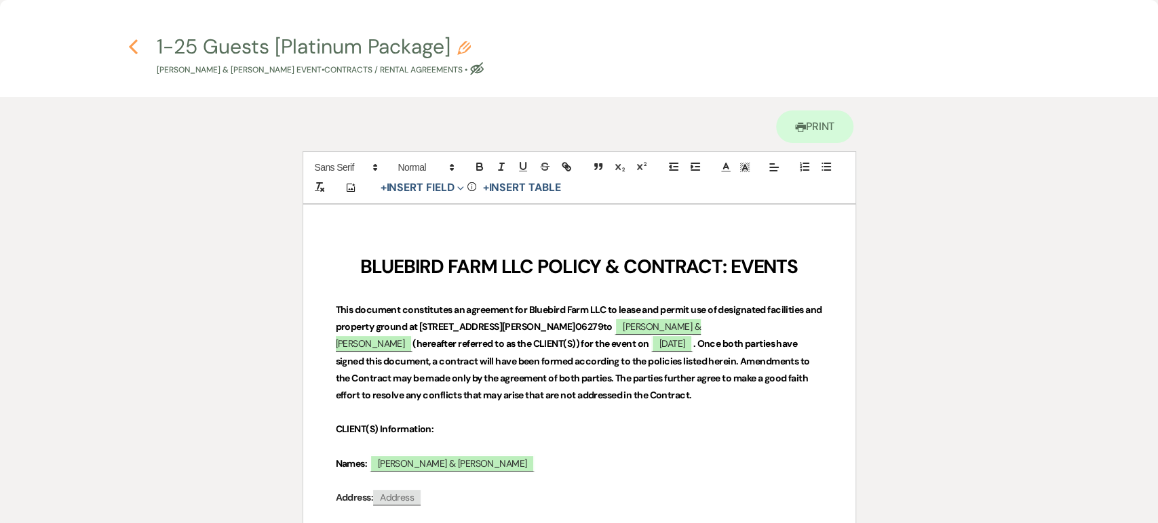
click at [132, 54] on icon "Previous" at bounding box center [133, 47] width 10 height 16
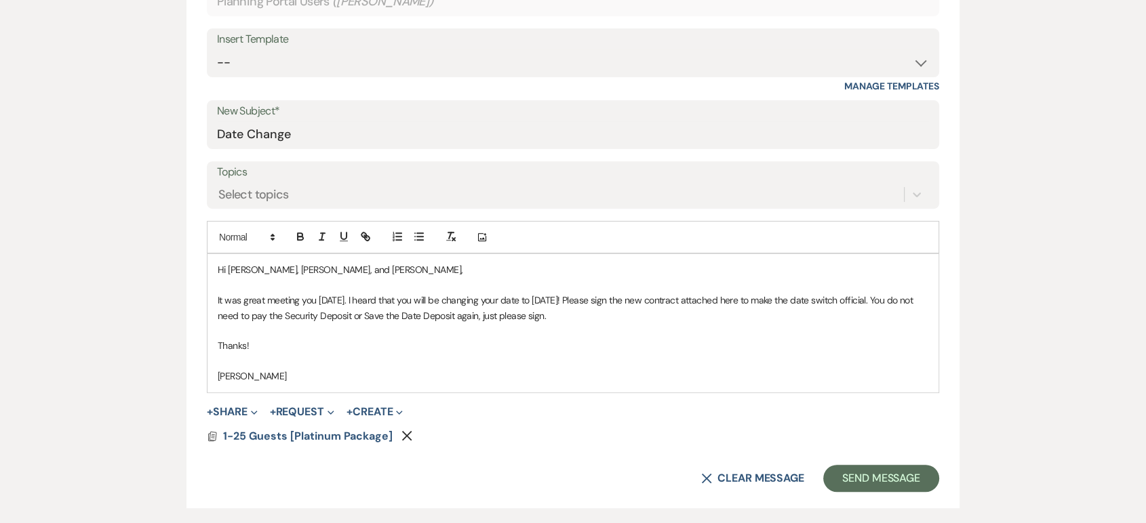
scroll to position [494, 0]
click at [218, 377] on p "[PERSON_NAME]" at bounding box center [573, 377] width 711 height 15
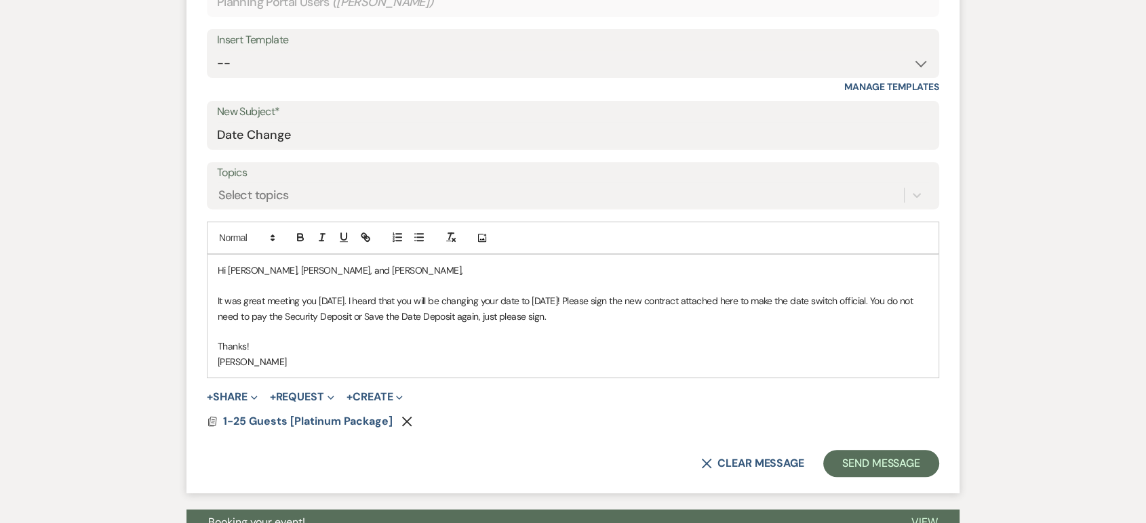
click at [343, 302] on p "It was great meeting you [DATE]. I heard that you will be changing your date to…" at bounding box center [573, 309] width 711 height 31
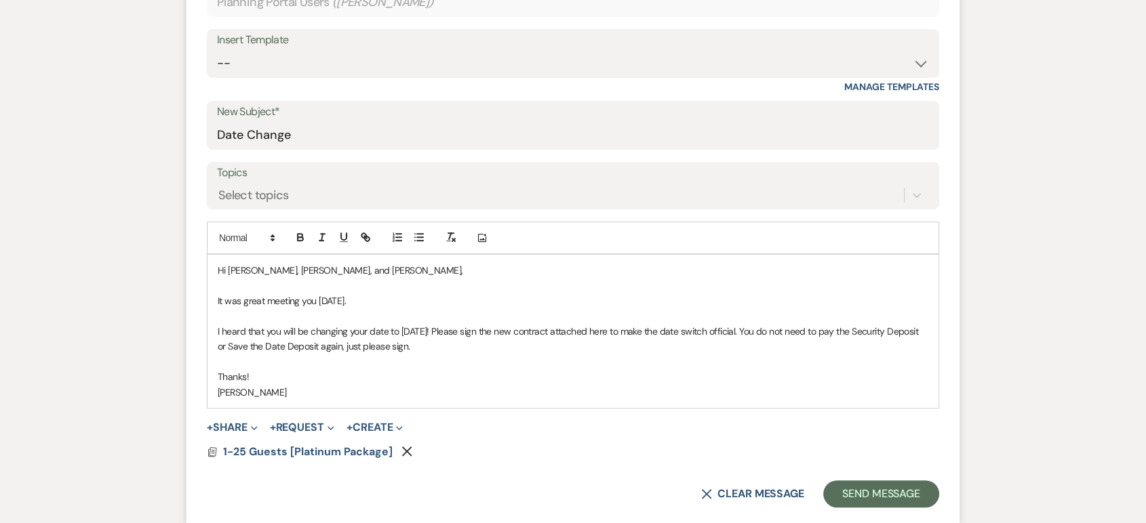
click at [343, 302] on p "It was great meeting you [DATE]." at bounding box center [573, 301] width 711 height 15
click at [477, 334] on p "I heard that you will be changing your date to [DATE]! Please sign the new cont…" at bounding box center [573, 339] width 711 height 31
click at [526, 357] on p at bounding box center [573, 362] width 711 height 15
click at [879, 501] on button "Send Message" at bounding box center [881, 494] width 116 height 27
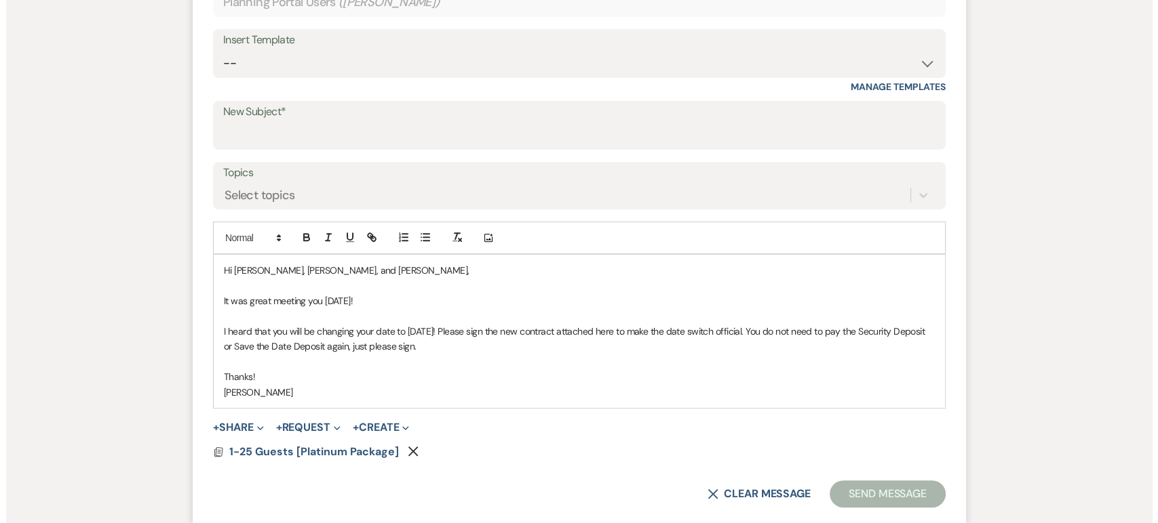
scroll to position [0, 0]
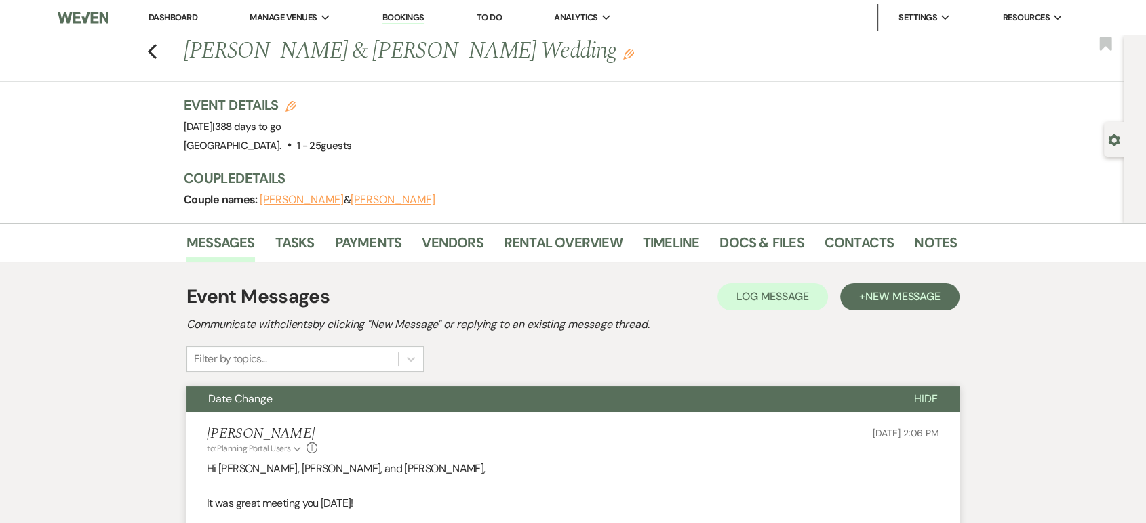
click at [295, 106] on use "button" at bounding box center [290, 106] width 11 height 11
select select "417"
select select "eventDateAnd"
select select "false"
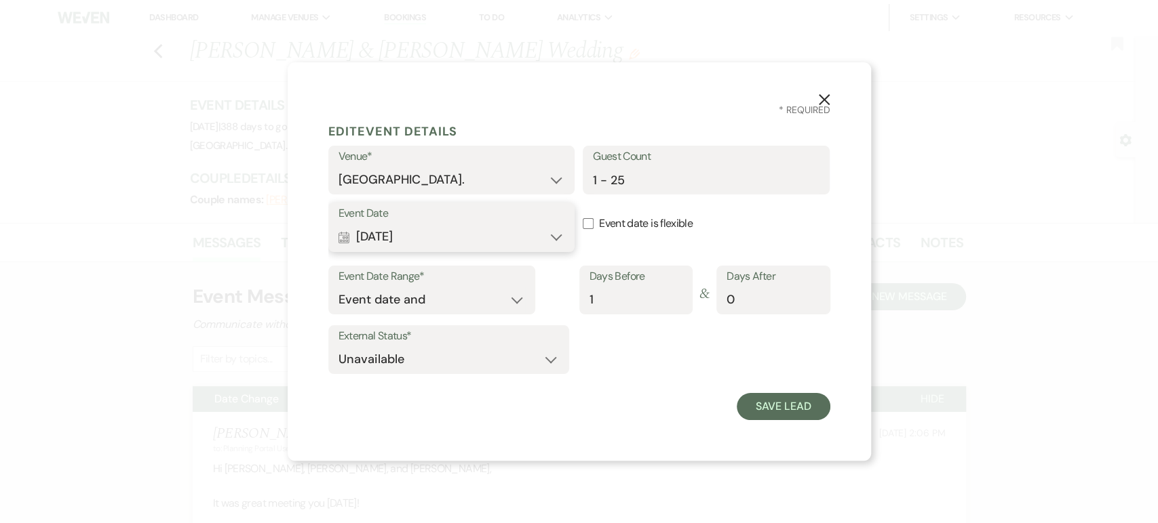
click at [494, 234] on button "Calendar [DATE] Expand" at bounding box center [451, 237] width 226 height 27
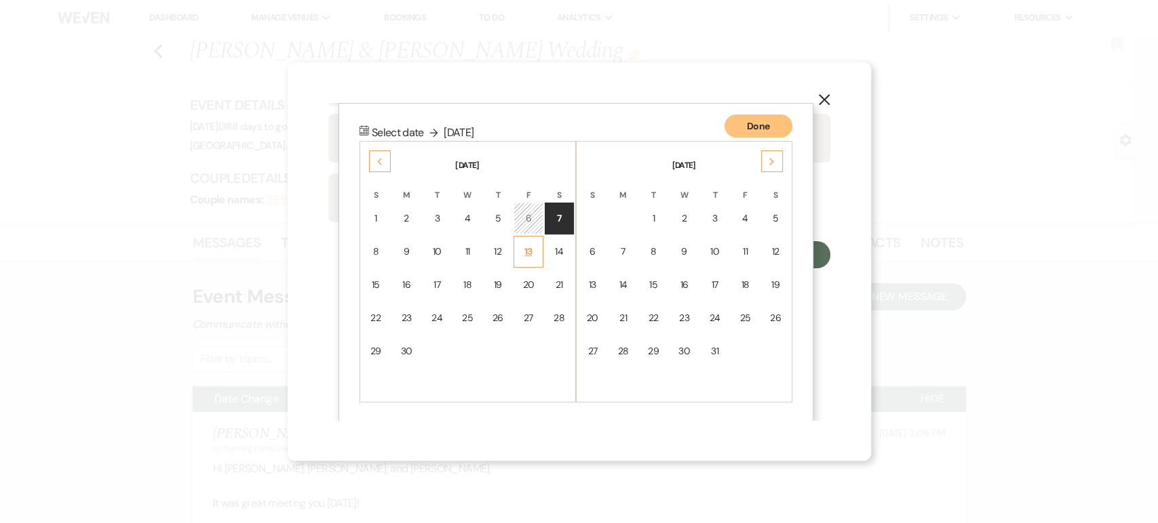
scroll to position [152, 0]
click at [374, 159] on div "Previous" at bounding box center [380, 162] width 22 height 22
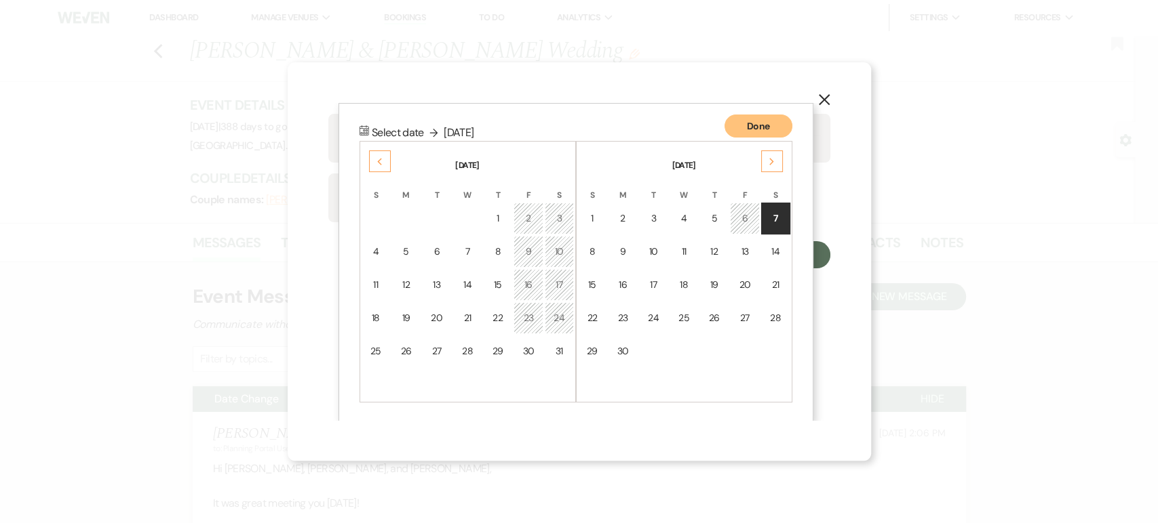
click at [374, 159] on div "Previous" at bounding box center [380, 162] width 22 height 22
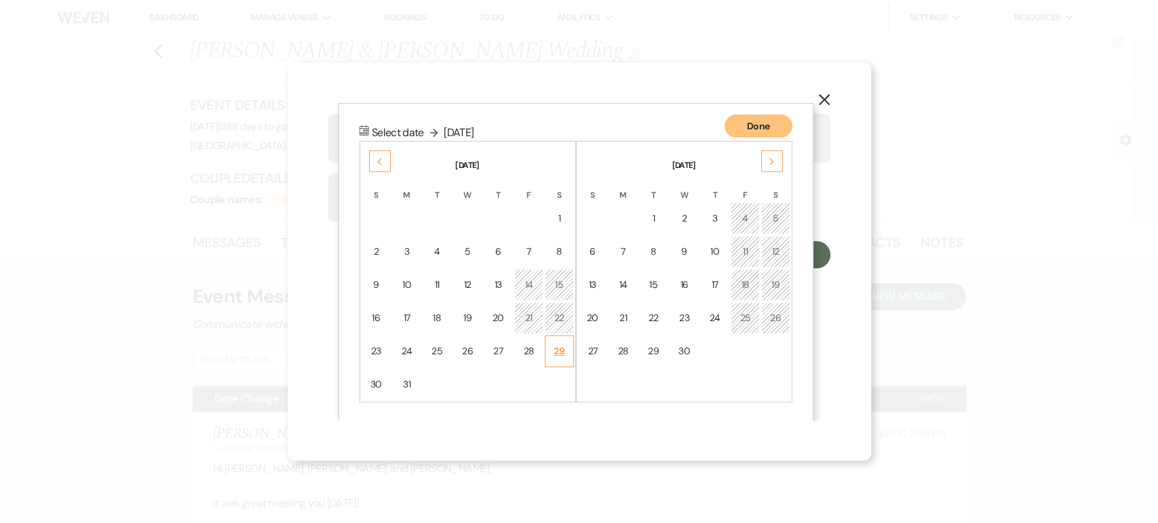
click at [554, 340] on td "29" at bounding box center [559, 352] width 29 height 32
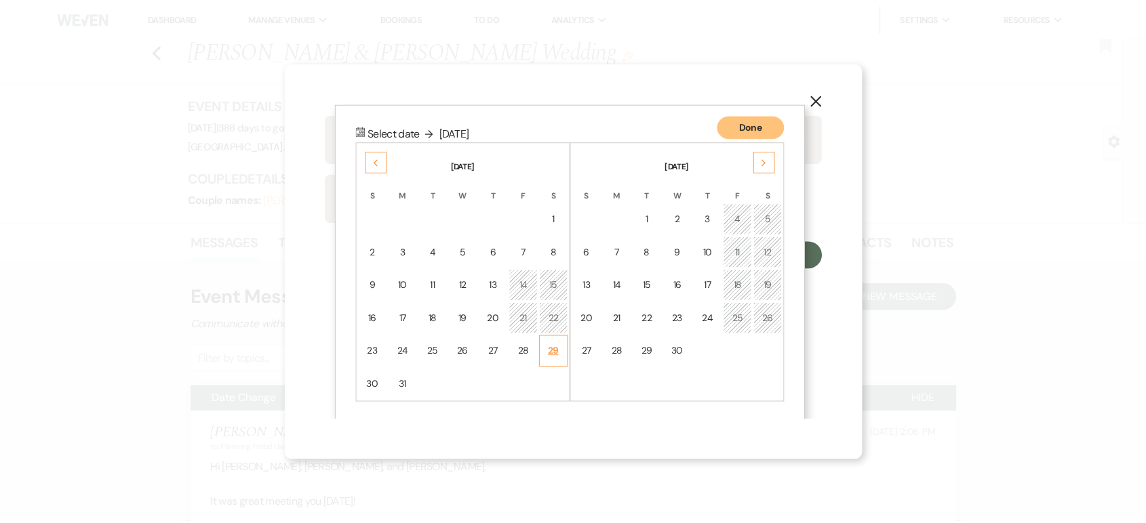
scroll to position [0, 0]
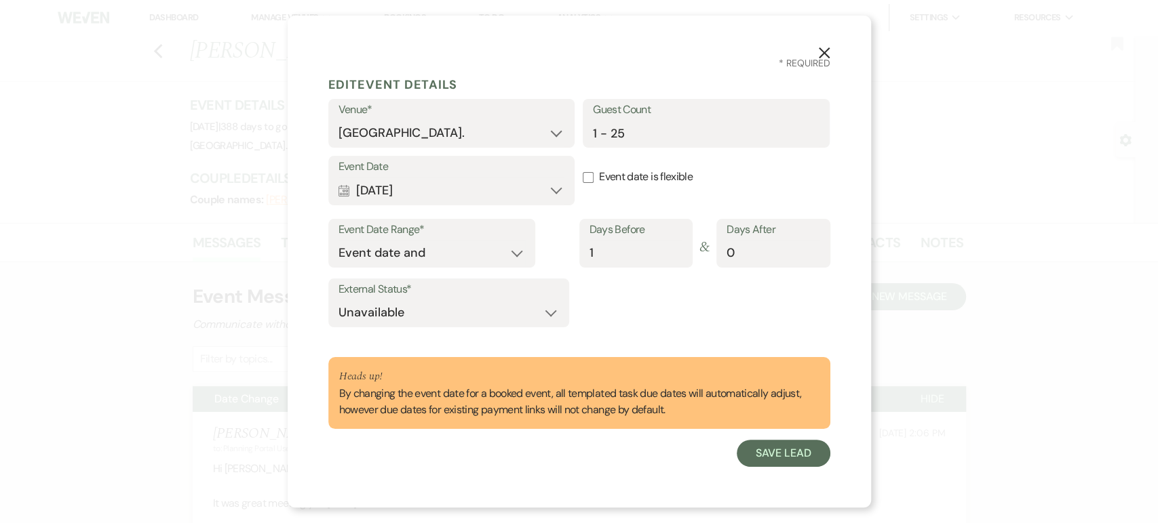
click at [822, 45] on button "X" at bounding box center [824, 52] width 20 height 24
